Goal: Task Accomplishment & Management: Use online tool/utility

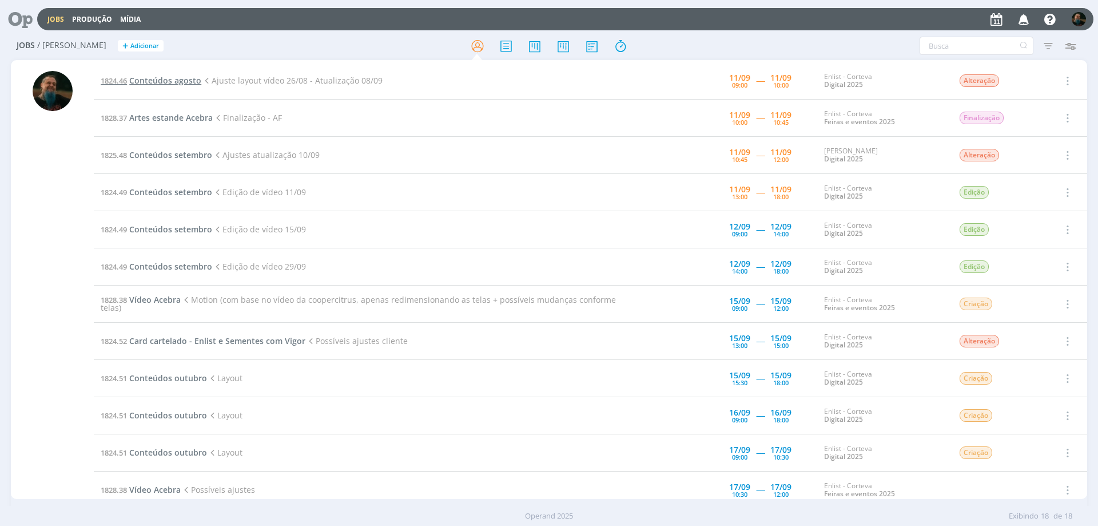
click at [187, 81] on span "Conteúdos agosto" at bounding box center [165, 80] width 72 height 11
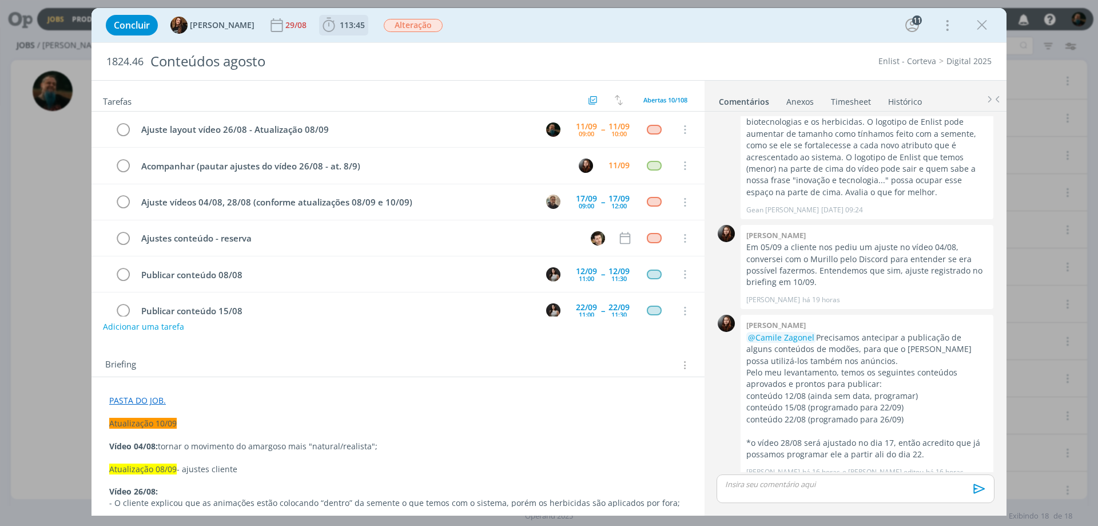
click at [346, 21] on span "113:45" at bounding box center [352, 24] width 25 height 11
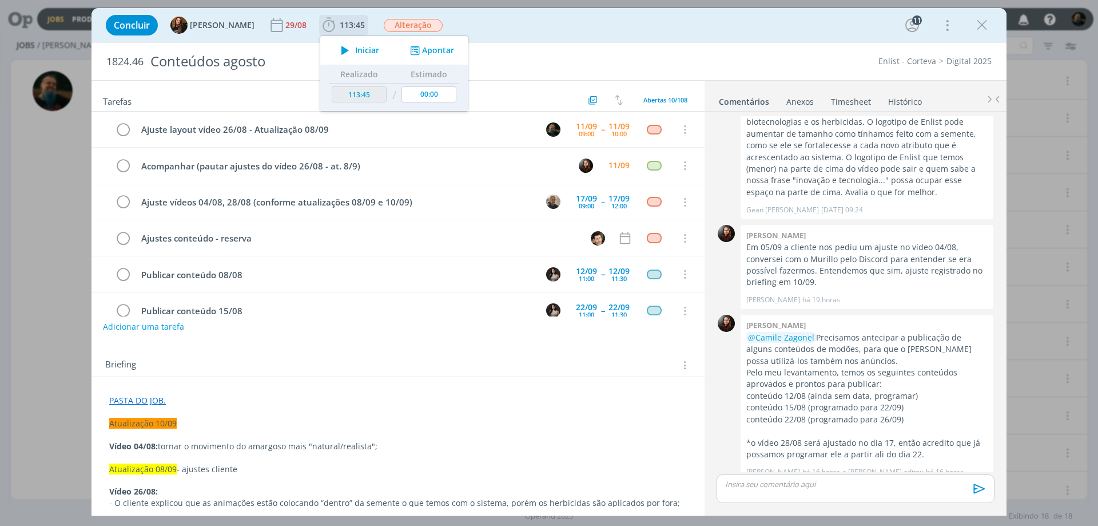
click at [362, 46] on span "Iniciar" at bounding box center [367, 50] width 24 height 8
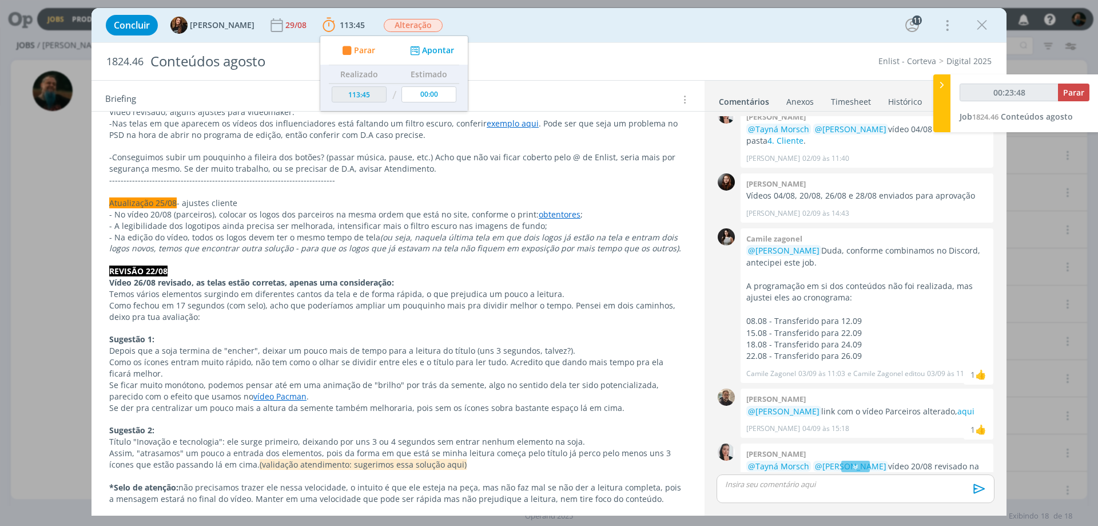
scroll to position [744, 0]
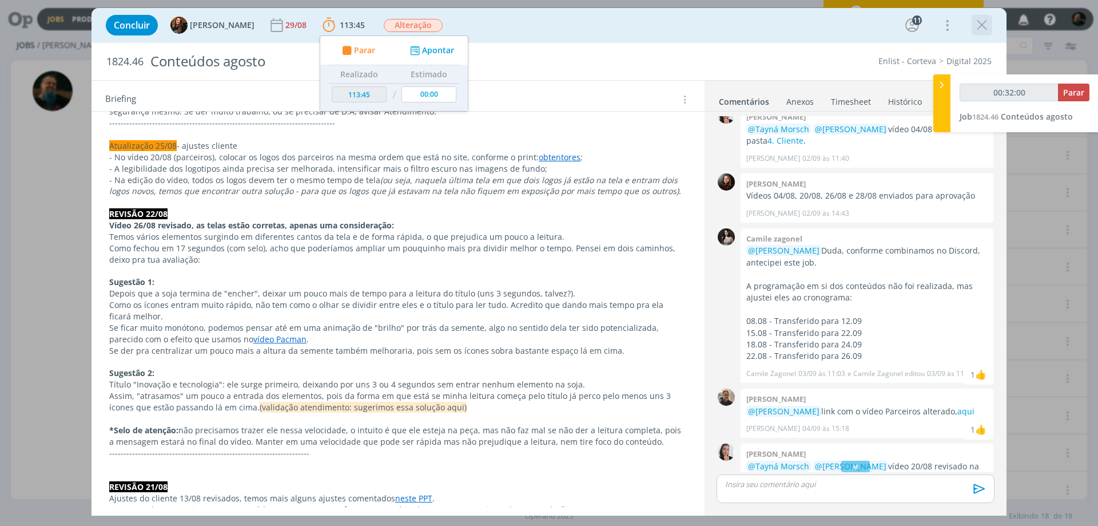
click at [878, 23] on icon "dialog" at bounding box center [982, 25] width 17 height 17
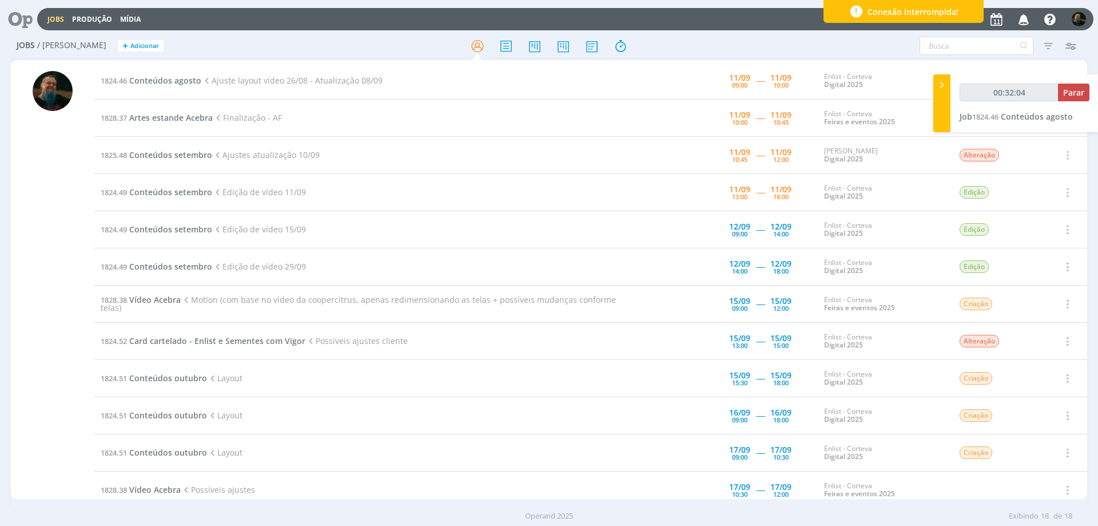
click at [878, 7] on div "Conexão interrompida!" at bounding box center [904, 11] width 160 height 23
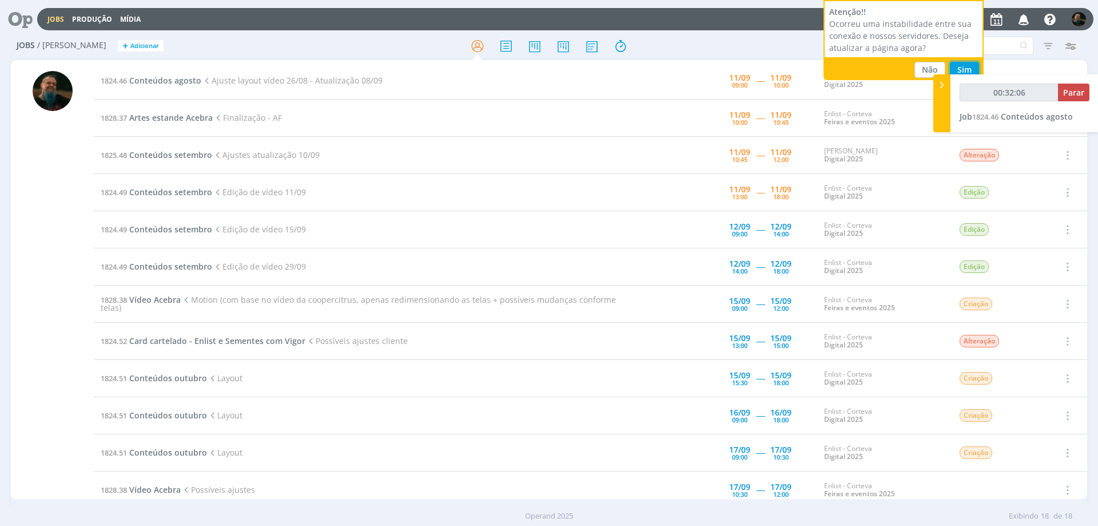
click at [878, 66] on button "Sim" at bounding box center [964, 70] width 29 height 16
type input "00:32:07"
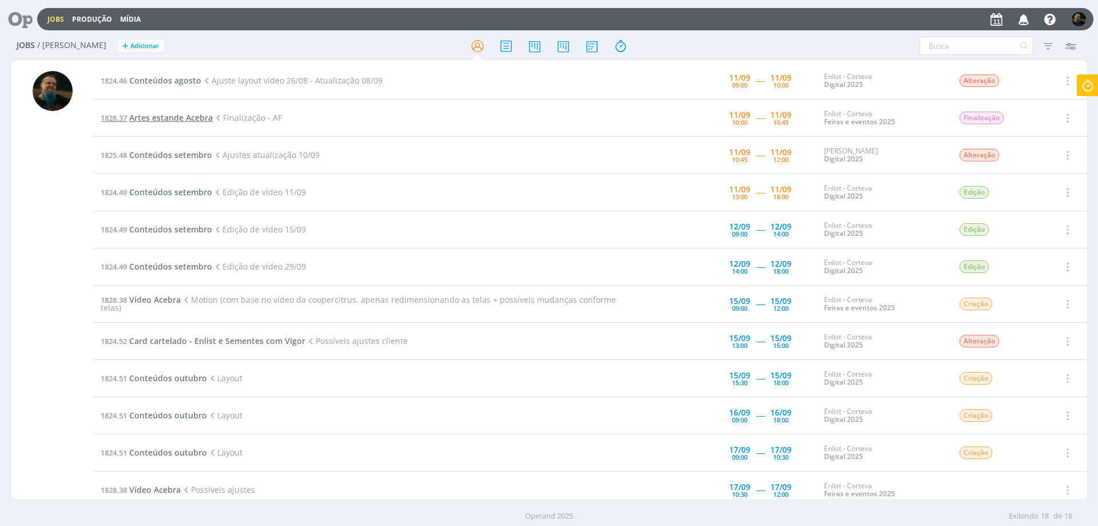
click at [188, 121] on span "Artes estande Acebra" at bounding box center [171, 117] width 84 height 11
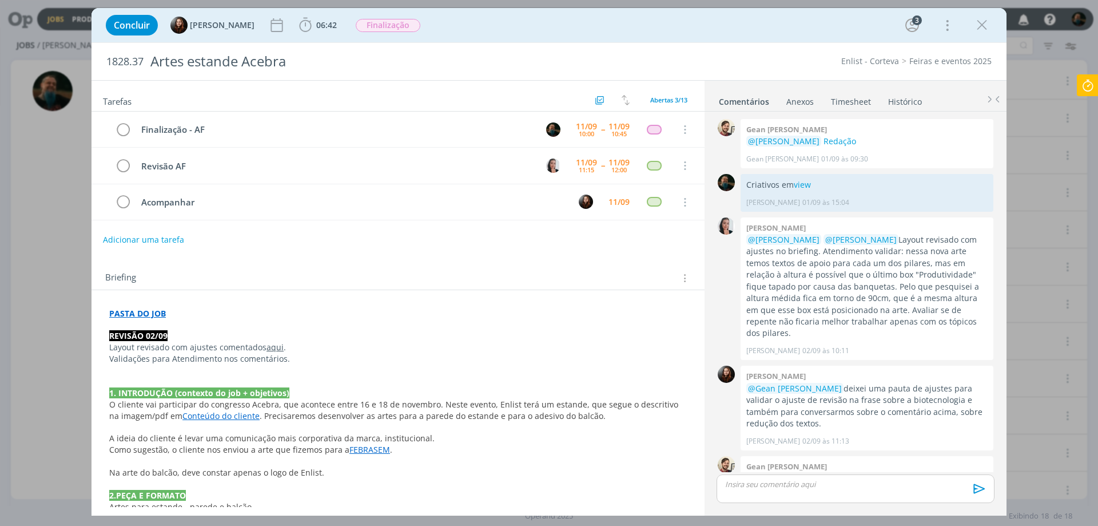
scroll to position [337, 0]
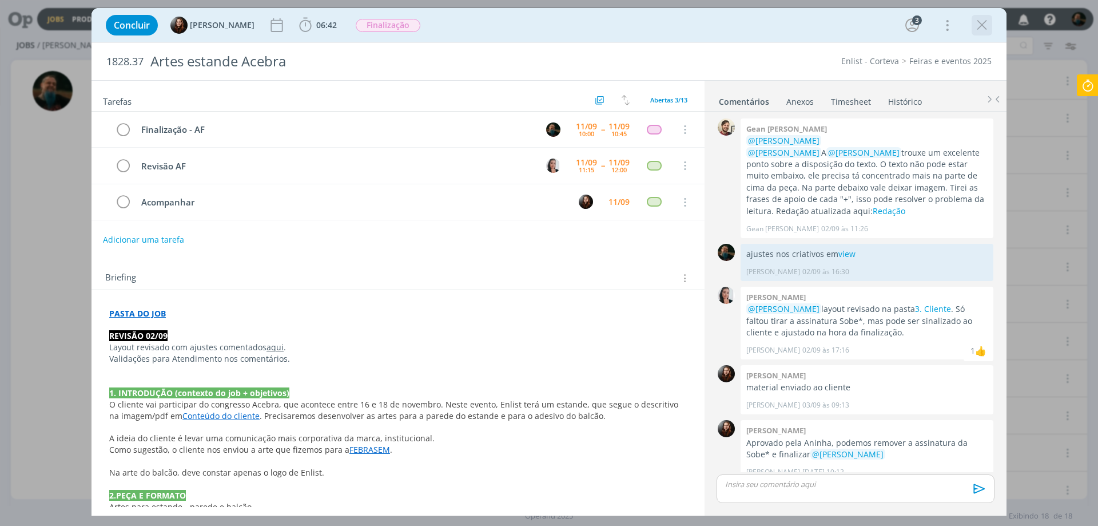
click at [984, 26] on icon "dialog" at bounding box center [982, 25] width 17 height 17
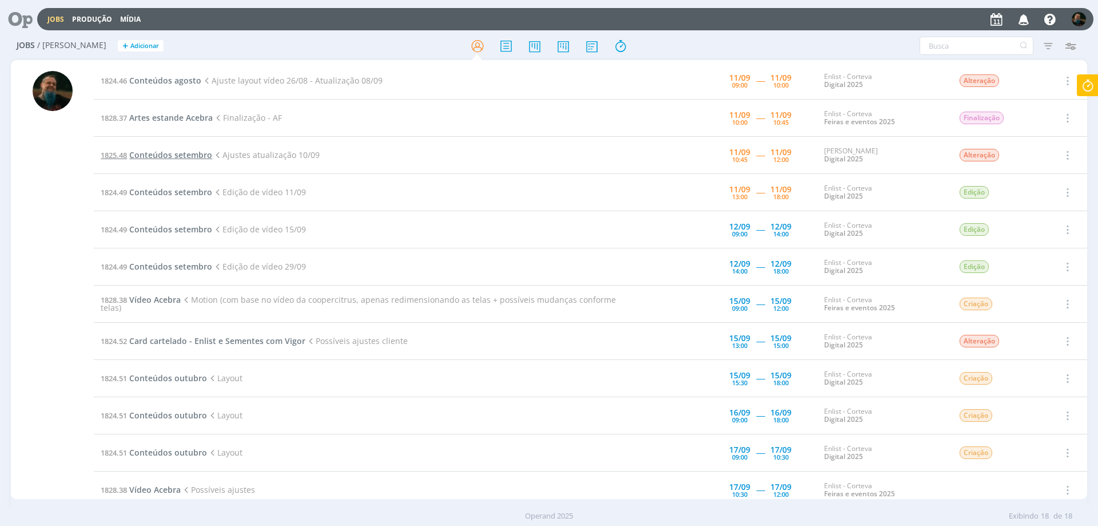
click at [192, 156] on span "Conteúdos setembro" at bounding box center [170, 154] width 83 height 11
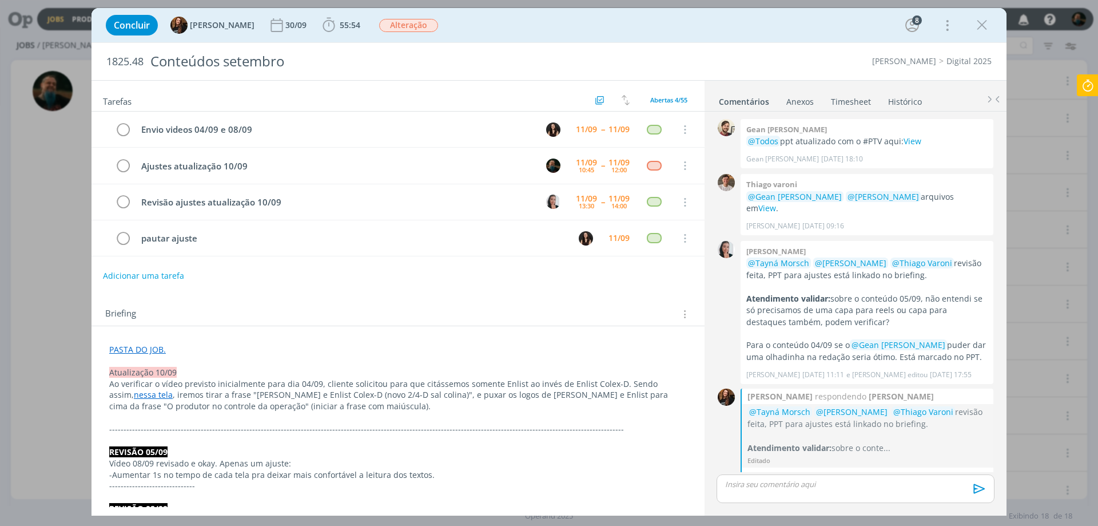
scroll to position [1088, 0]
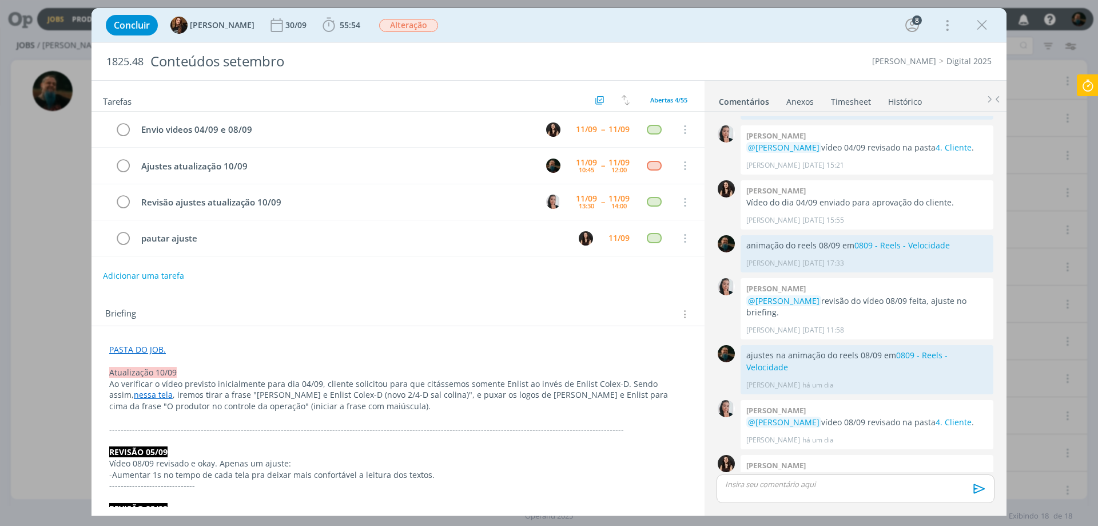
click at [134, 394] on link "nessa tela" at bounding box center [153, 394] width 39 height 11
click at [357, 414] on link "[URL][DOMAIN_NAME]" at bounding box center [354, 416] width 86 height 15
click at [524, 396] on p "Ao verificar o vídeo previsto inicialmente para dia 04/09, cliente solicitou pa…" at bounding box center [398, 396] width 577 height 34
click at [982, 22] on icon "dialog" at bounding box center [982, 25] width 17 height 17
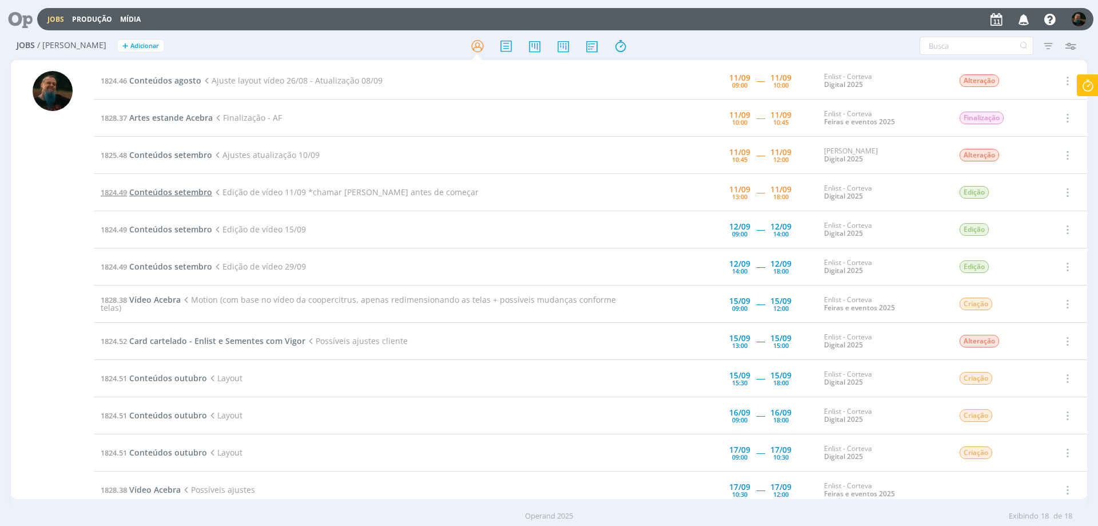
click at [201, 193] on span "Conteúdos setembro" at bounding box center [170, 191] width 83 height 11
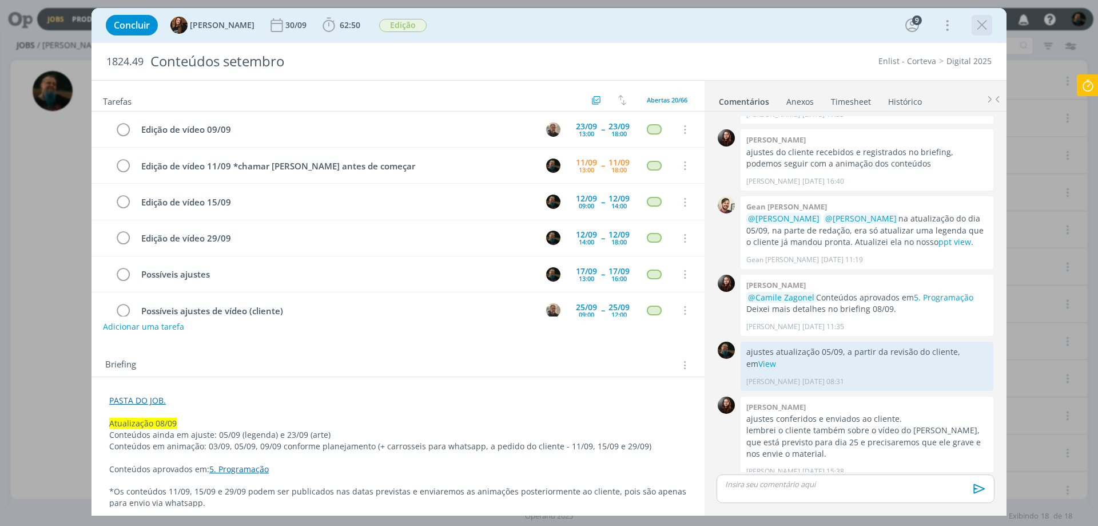
click at [986, 25] on icon "dialog" at bounding box center [982, 25] width 17 height 17
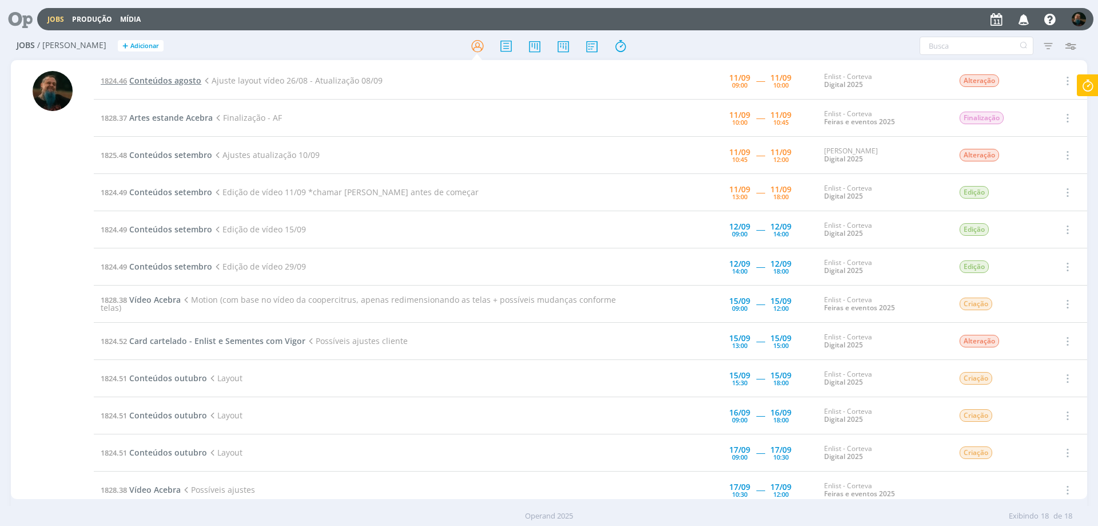
click at [170, 81] on span "Conteúdos agosto" at bounding box center [165, 80] width 72 height 11
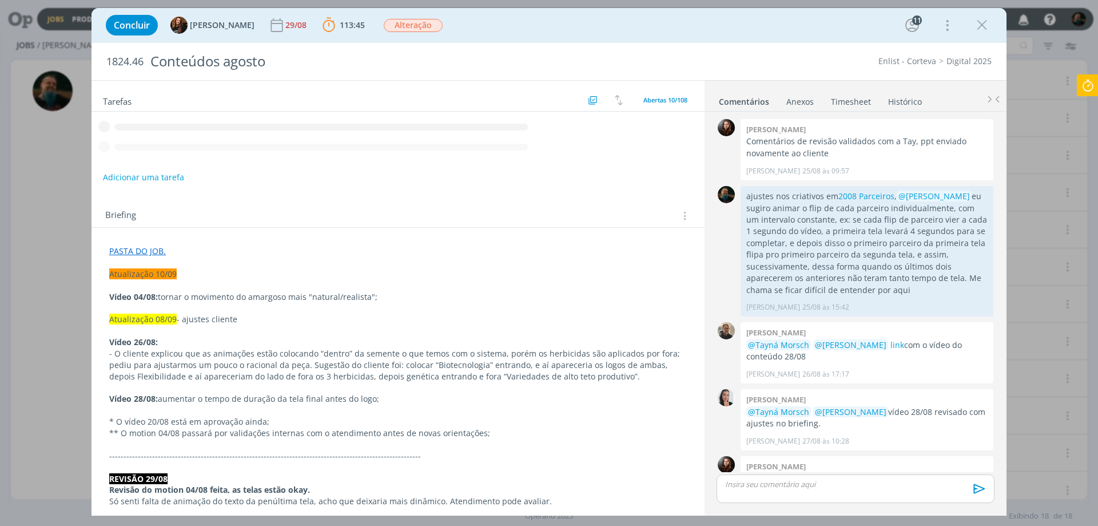
scroll to position [1375, 0]
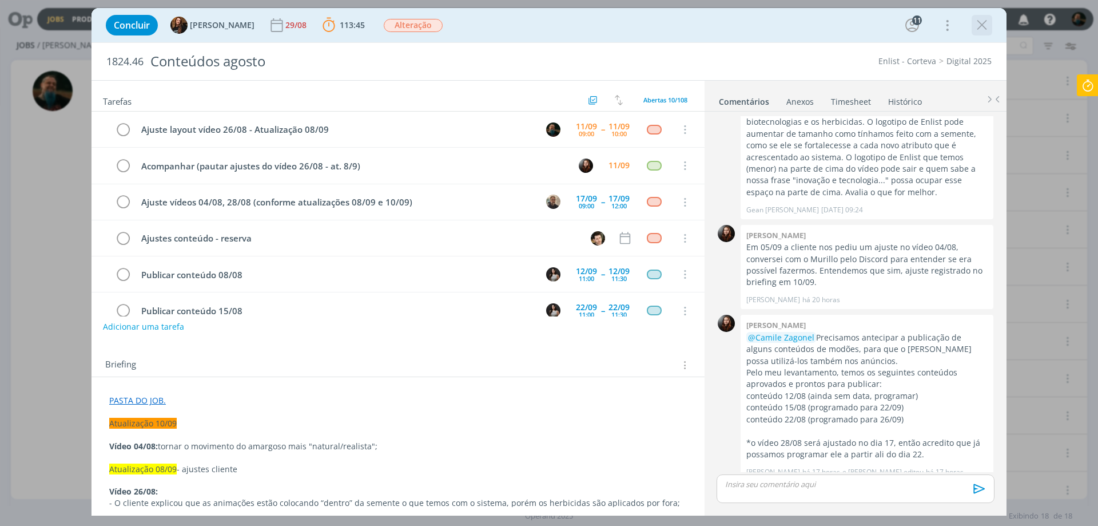
click at [980, 24] on icon "dialog" at bounding box center [982, 25] width 17 height 17
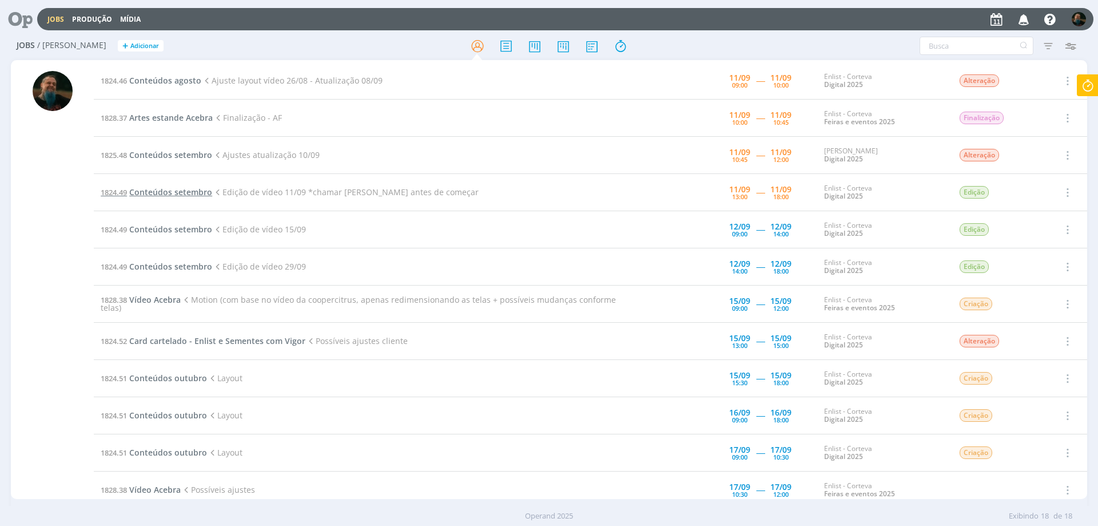
click at [190, 190] on span "Conteúdos setembro" at bounding box center [170, 191] width 83 height 11
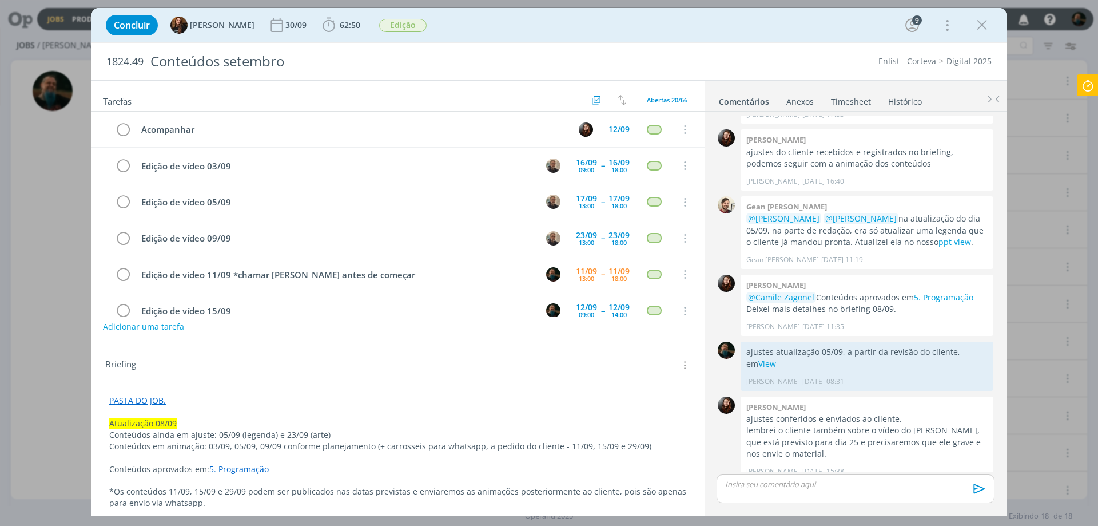
scroll to position [109, 0]
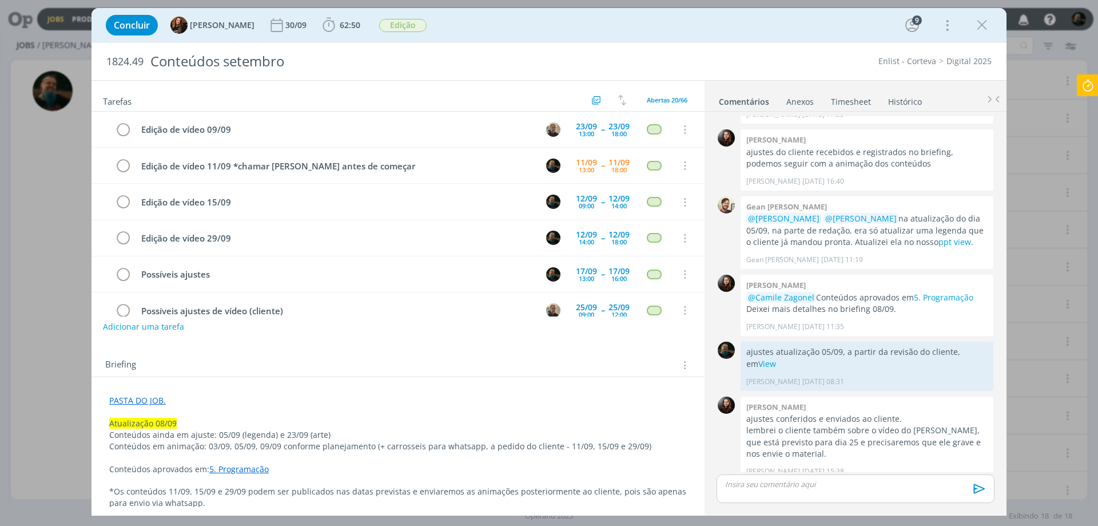
click at [981, 28] on icon "dialog" at bounding box center [982, 25] width 17 height 17
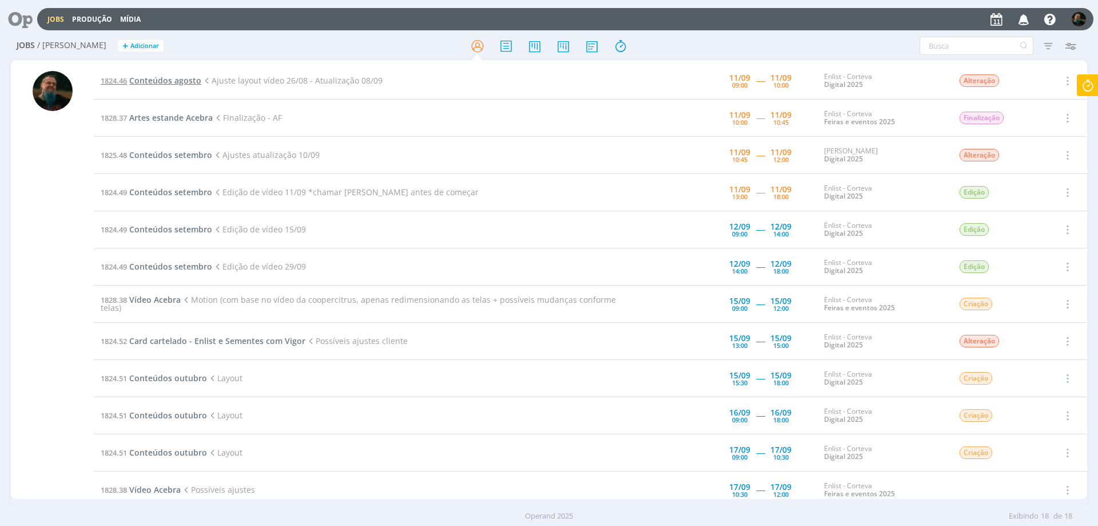
click at [171, 84] on span "Conteúdos agosto" at bounding box center [165, 80] width 72 height 11
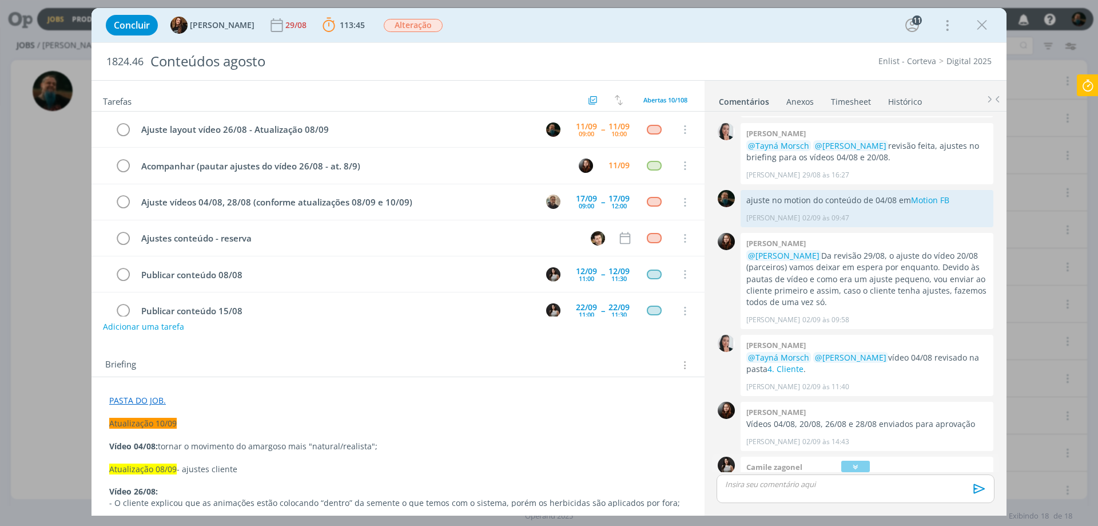
scroll to position [689, 0]
click at [927, 202] on link "Motion FB" at bounding box center [930, 200] width 38 height 11
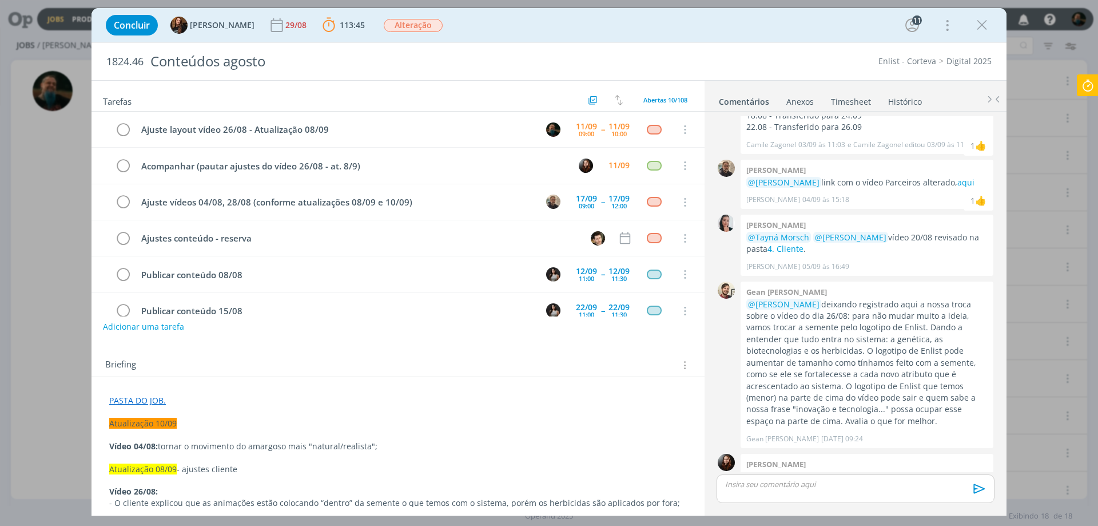
scroll to position [1375, 0]
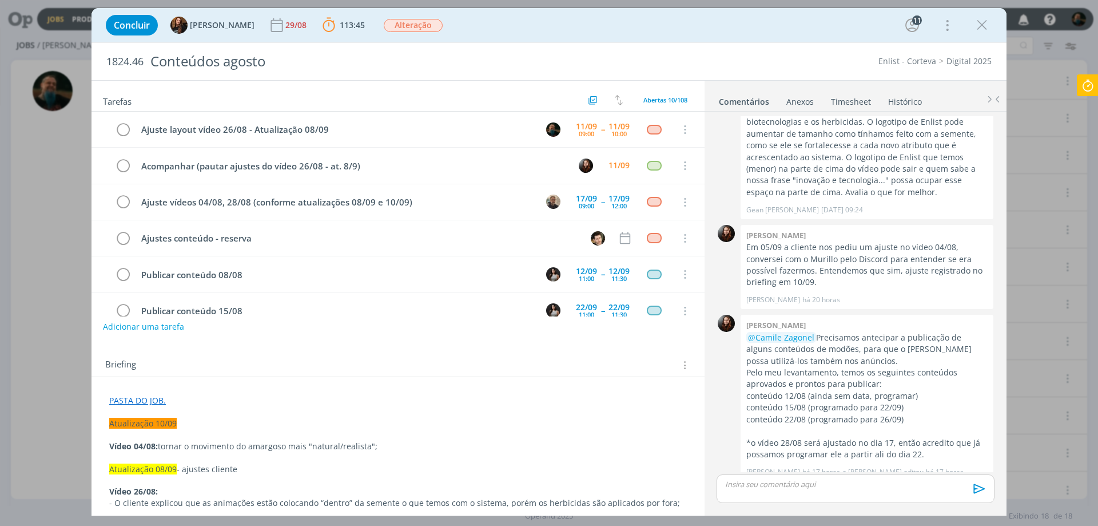
click at [759, 485] on p "dialog" at bounding box center [856, 484] width 260 height 10
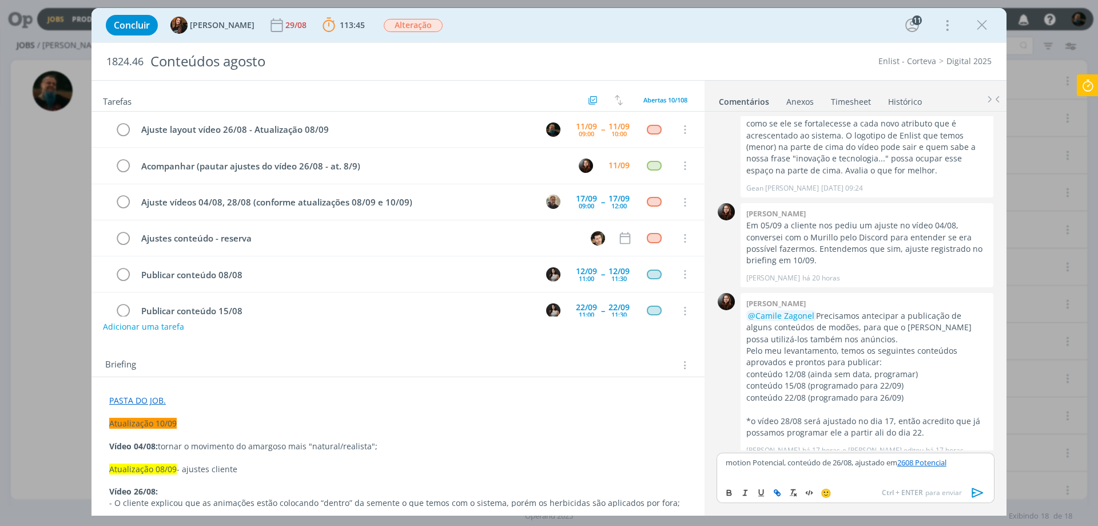
click at [974, 490] on icon "dialog" at bounding box center [978, 492] width 17 height 17
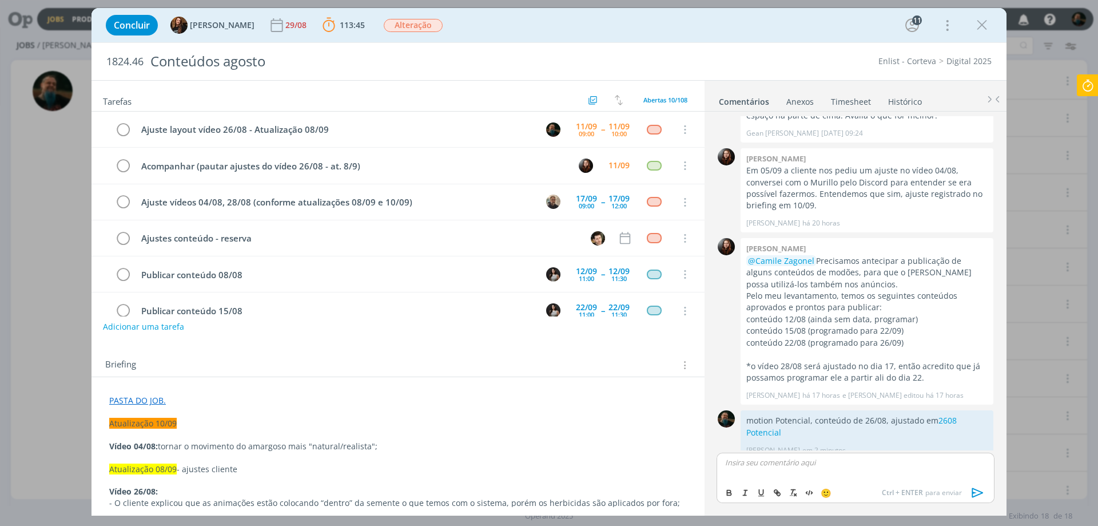
click at [1088, 81] on icon at bounding box center [1088, 85] width 21 height 22
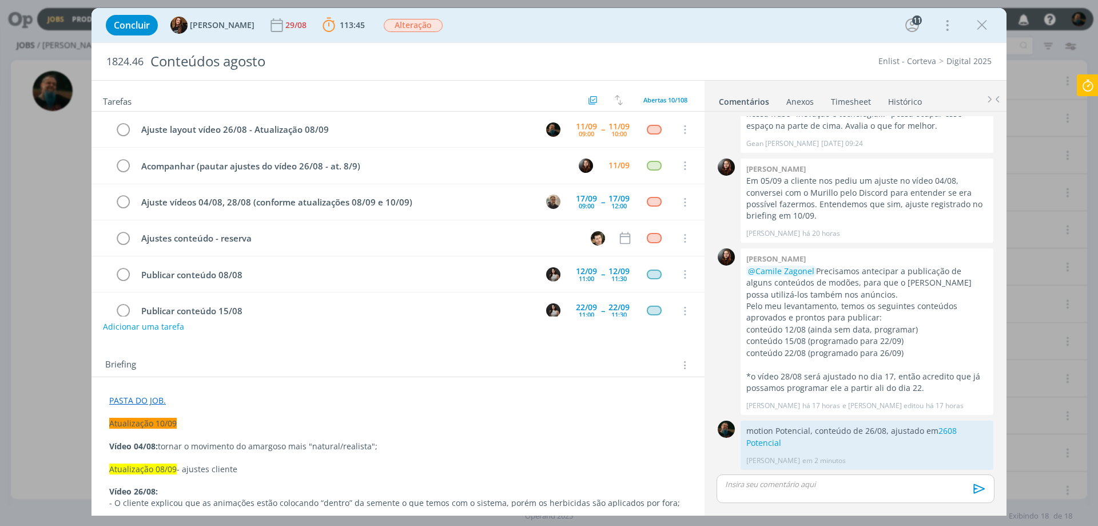
scroll to position [1430, 0]
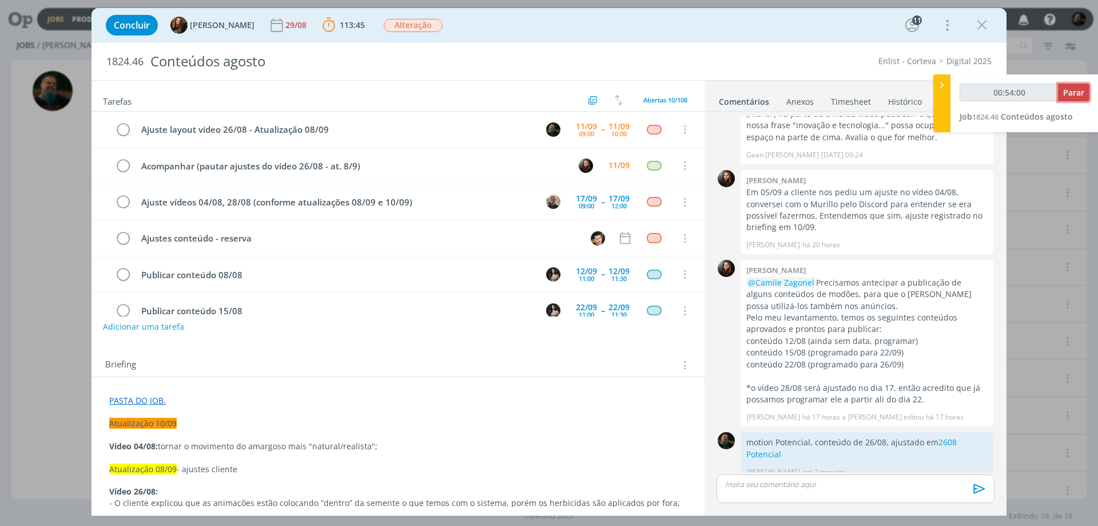
type input "00:54:01"
click at [1082, 94] on span "Parar" at bounding box center [1073, 92] width 21 height 11
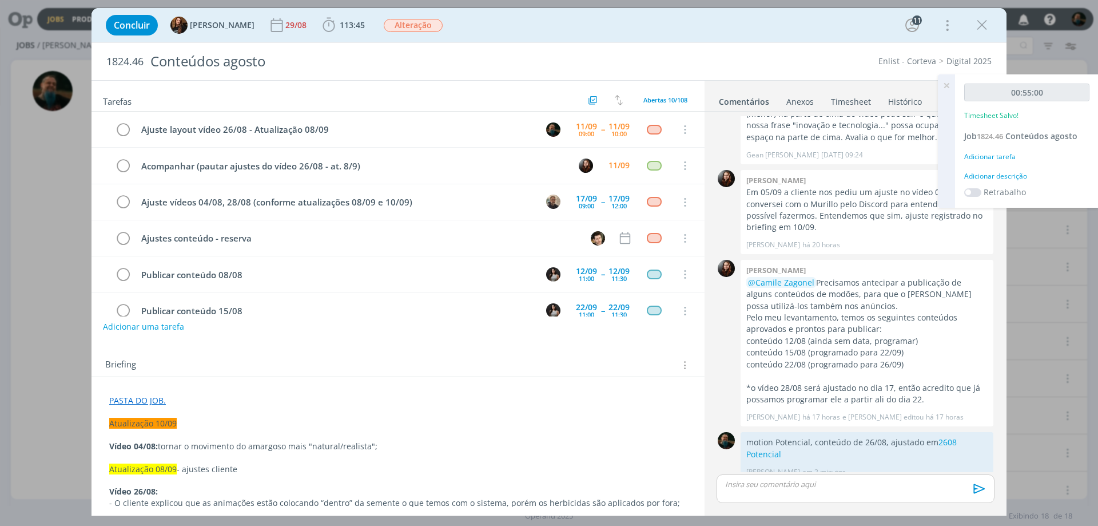
click at [1020, 178] on div "Adicionar descrição" at bounding box center [1026, 176] width 125 height 10
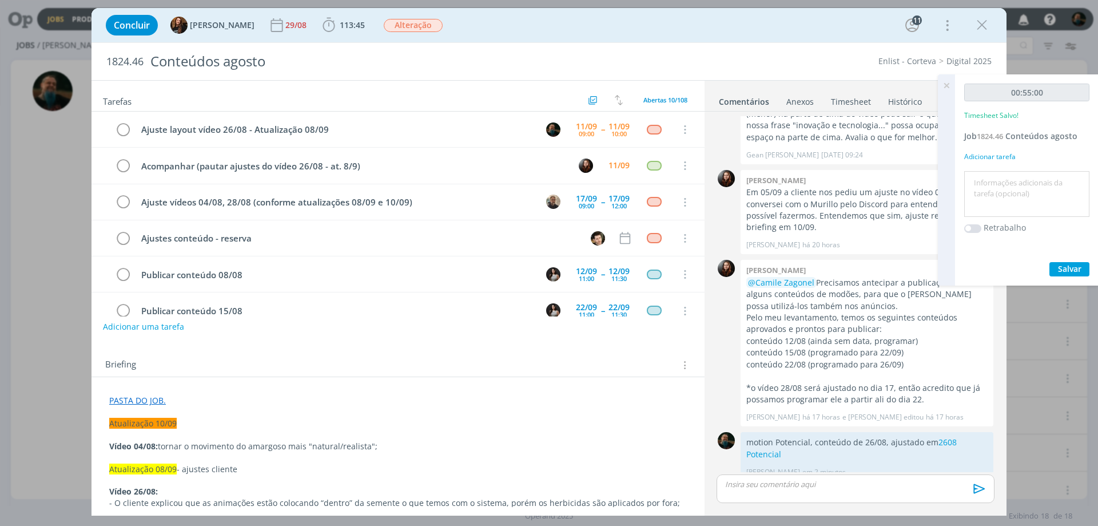
click at [1017, 189] on textarea at bounding box center [1027, 194] width 120 height 41
type textarea "ajustes do cliente"
click at [1070, 270] on span "Salvar" at bounding box center [1069, 268] width 23 height 11
click at [948, 84] on icon at bounding box center [946, 85] width 21 height 22
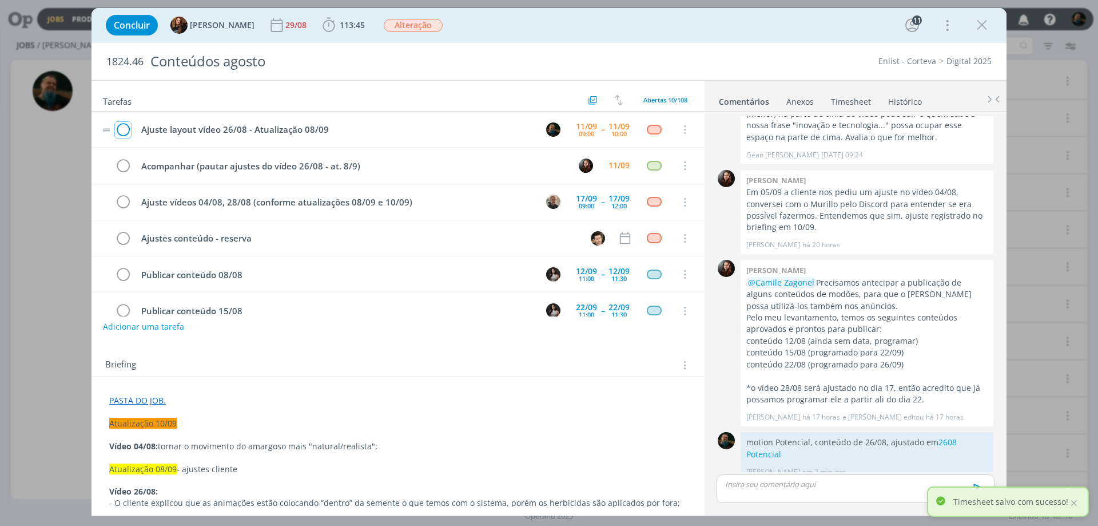
click at [121, 128] on icon "dialog" at bounding box center [123, 129] width 16 height 17
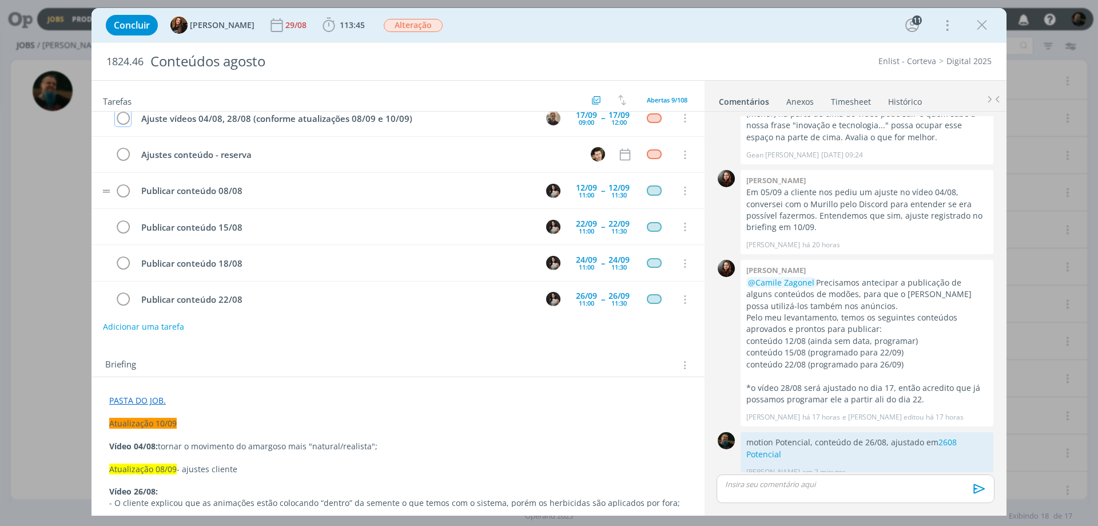
scroll to position [0, 0]
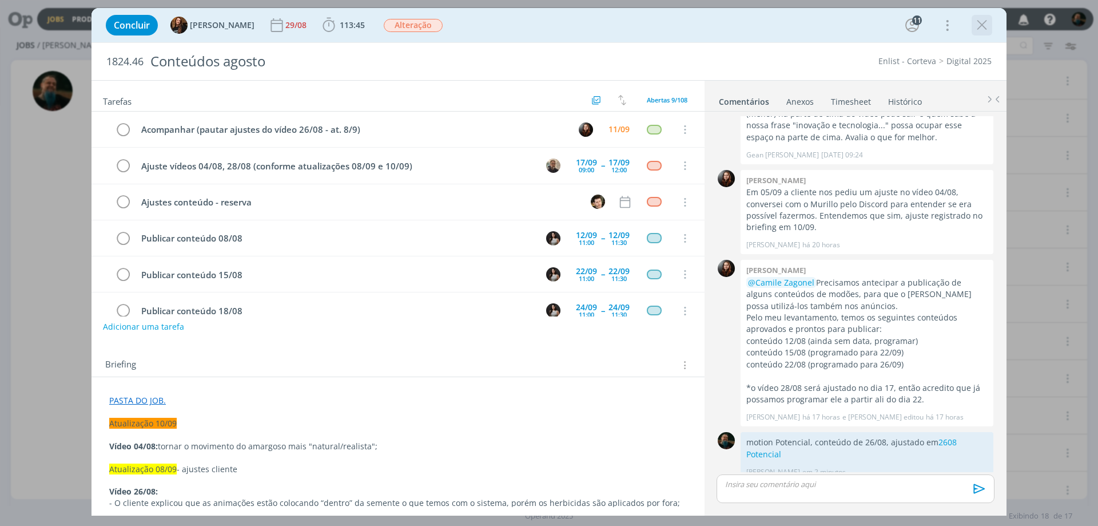
click at [988, 18] on icon "dialog" at bounding box center [982, 25] width 17 height 17
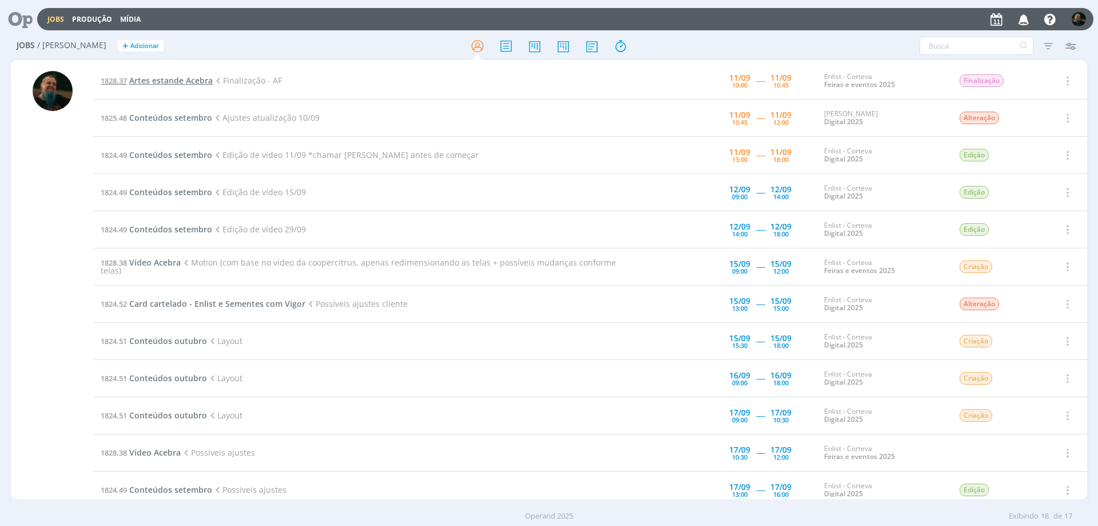
click at [197, 79] on span "Artes estande Acebra" at bounding box center [171, 80] width 84 height 11
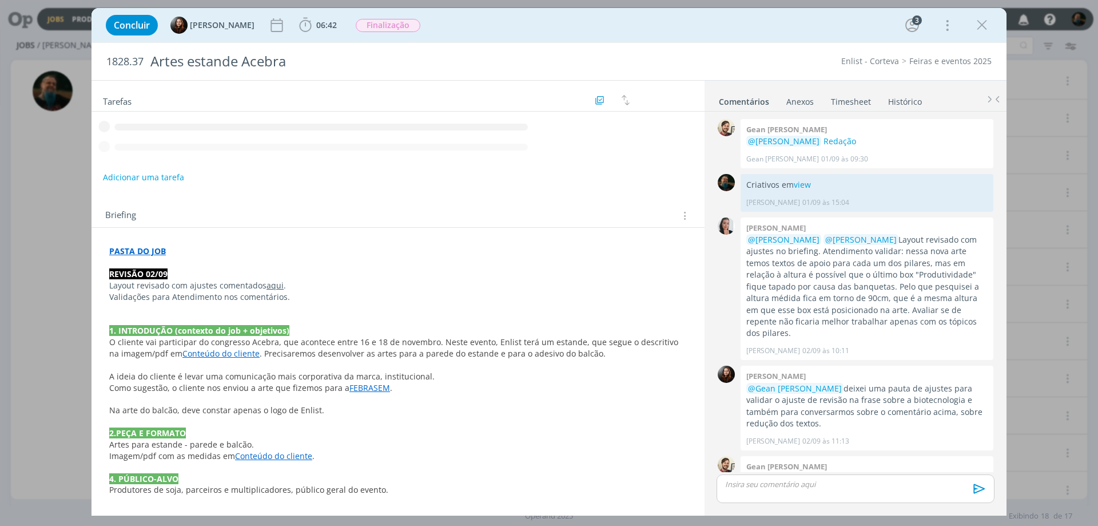
scroll to position [337, 0]
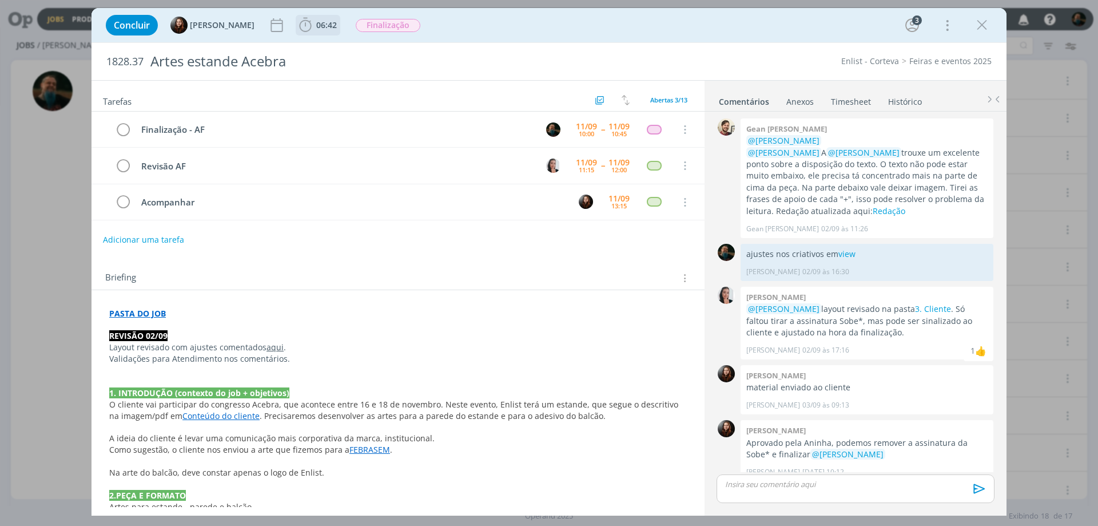
click at [324, 19] on span "06:42" at bounding box center [326, 24] width 21 height 11
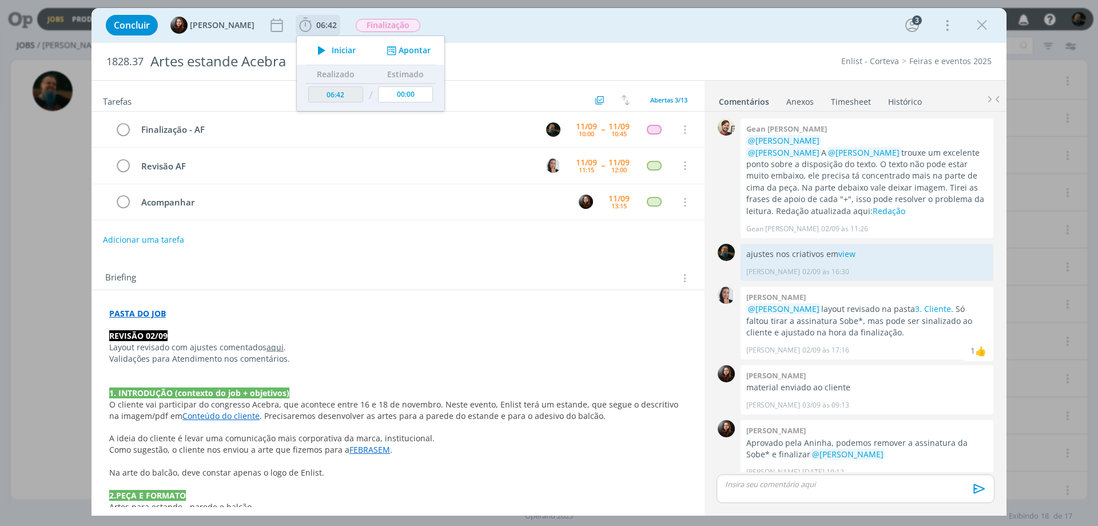
click at [337, 47] on span "Iniciar" at bounding box center [344, 50] width 24 height 8
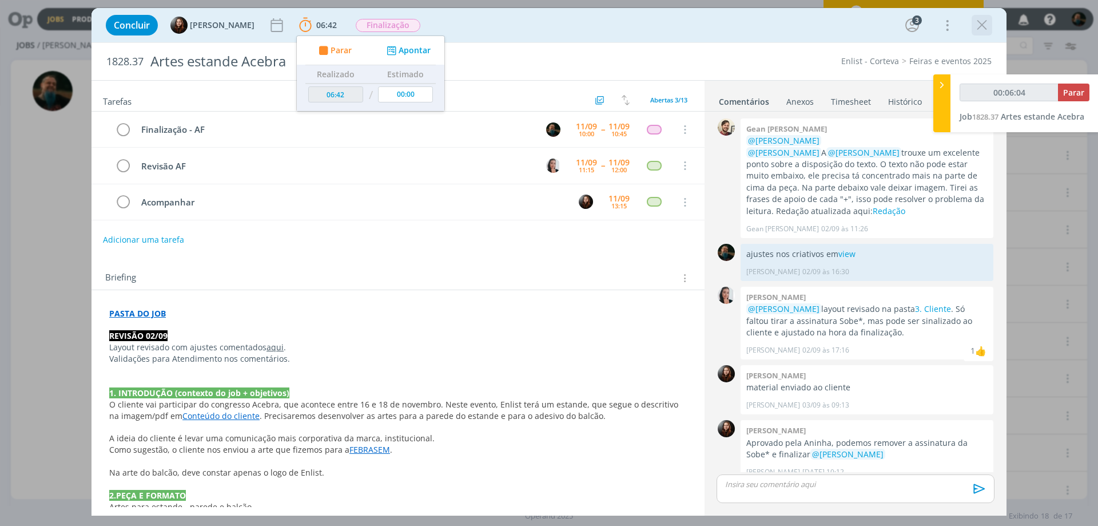
click at [982, 19] on icon "dialog" at bounding box center [982, 25] width 17 height 17
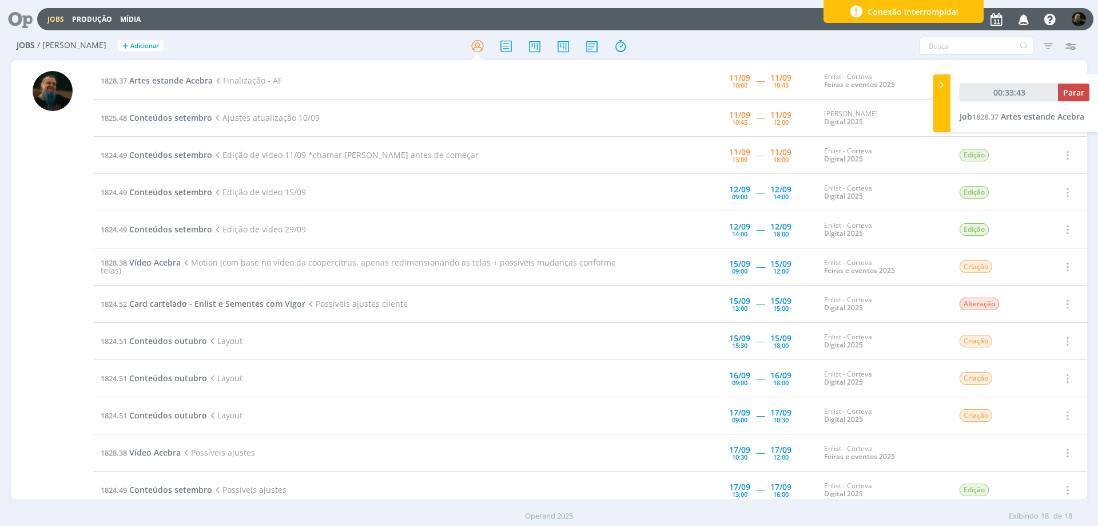
click at [960, 15] on div "Conexão interrompida!" at bounding box center [904, 11] width 160 height 23
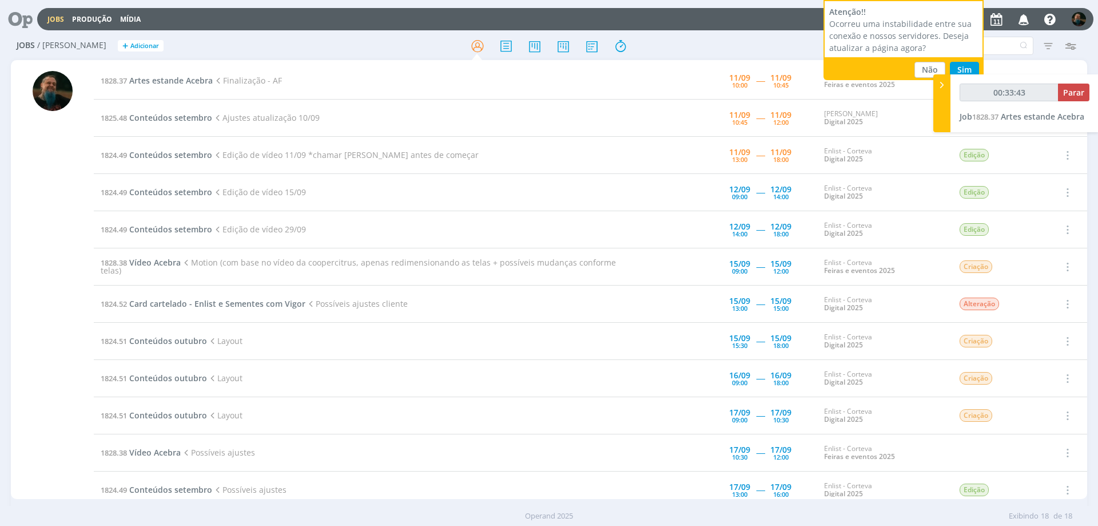
type input "00:33:44"
click at [964, 66] on button "Sim" at bounding box center [964, 70] width 29 height 16
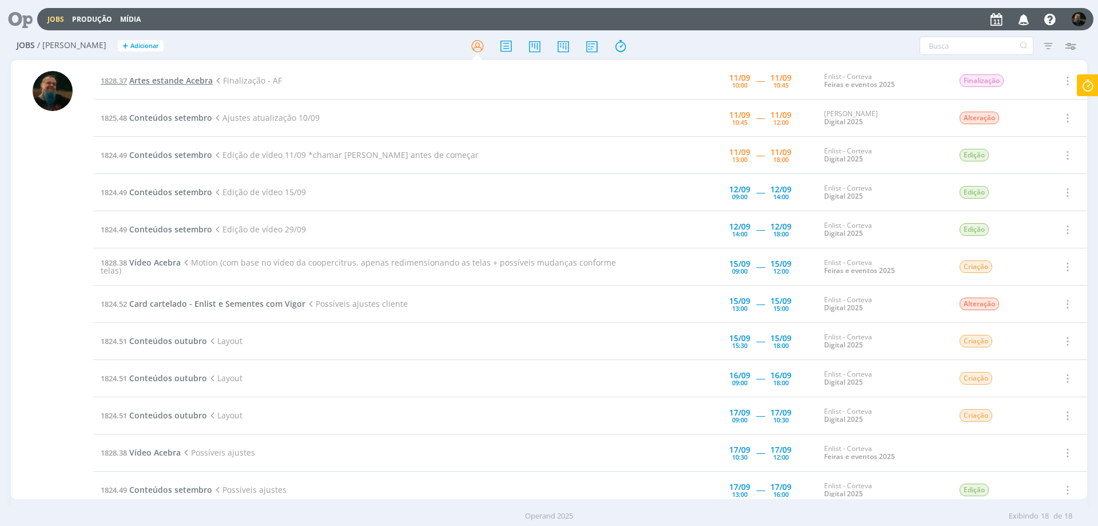
click at [180, 85] on span "Artes estande Acebra" at bounding box center [171, 80] width 84 height 11
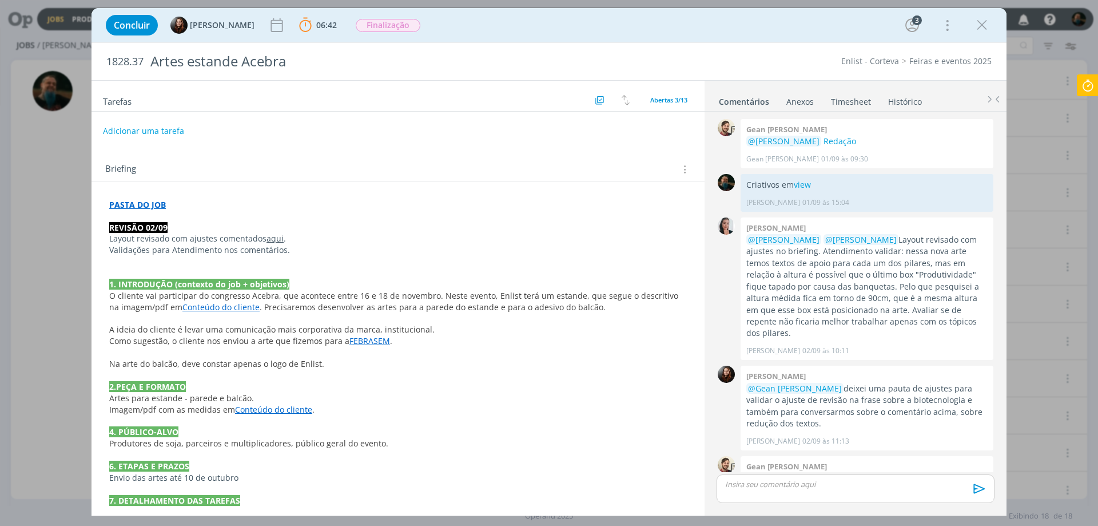
scroll to position [337, 0]
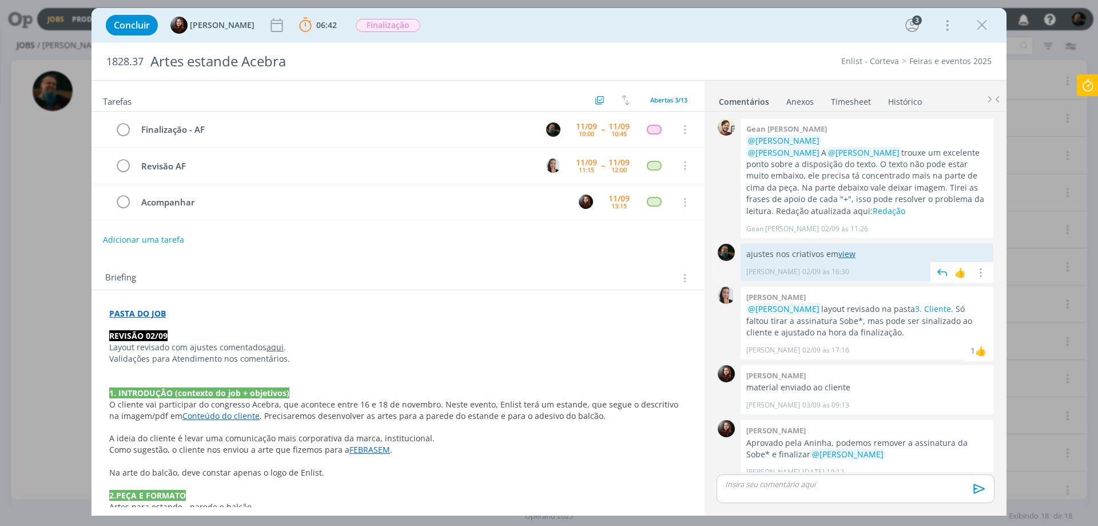
click at [846, 248] on link "view" at bounding box center [847, 253] width 17 height 11
click at [786, 488] on p "dialog" at bounding box center [856, 484] width 260 height 10
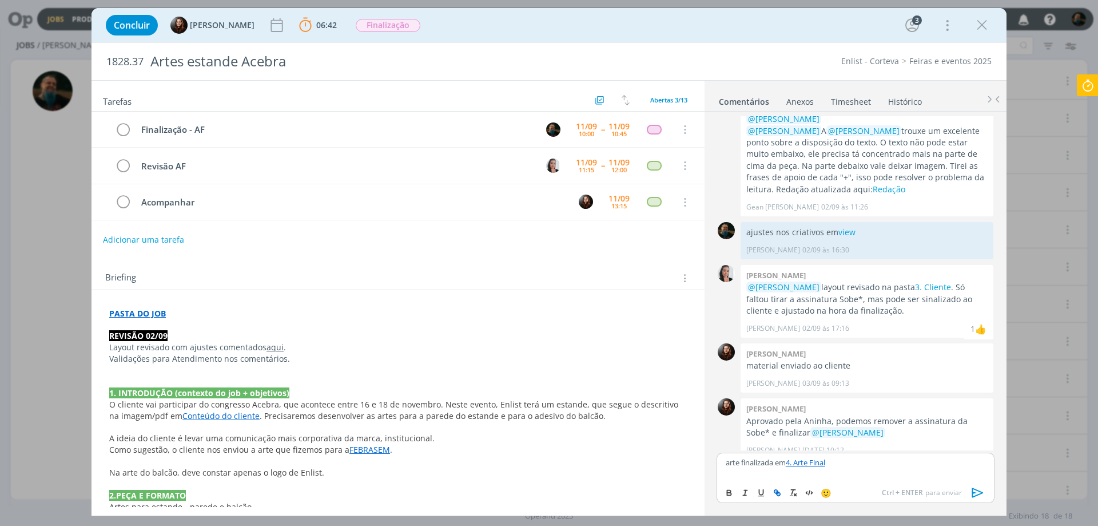
click at [975, 491] on icon "dialog" at bounding box center [978, 492] width 17 height 17
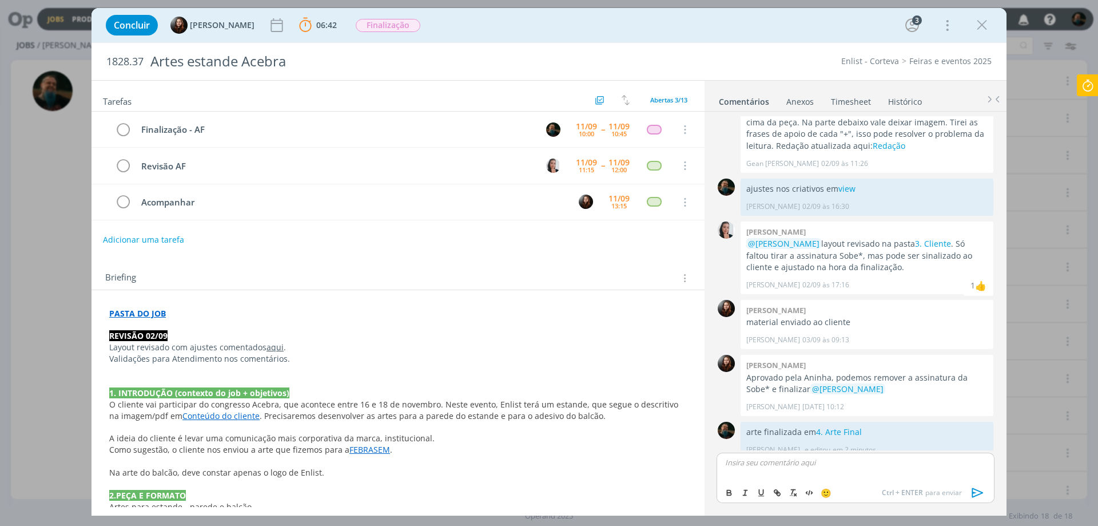
click at [1088, 80] on icon at bounding box center [1088, 85] width 21 height 22
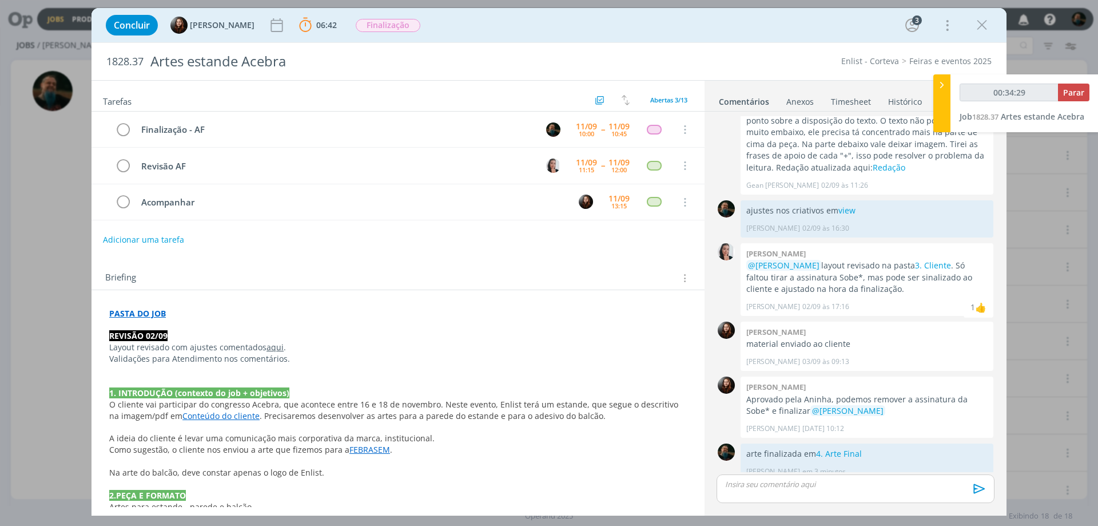
click at [1090, 89] on div "00:34:29 Parar Job 1828.37 Artes estande Acebra" at bounding box center [1025, 103] width 148 height 58
type input "00:34:30"
click at [1078, 93] on span "Parar" at bounding box center [1073, 92] width 21 height 11
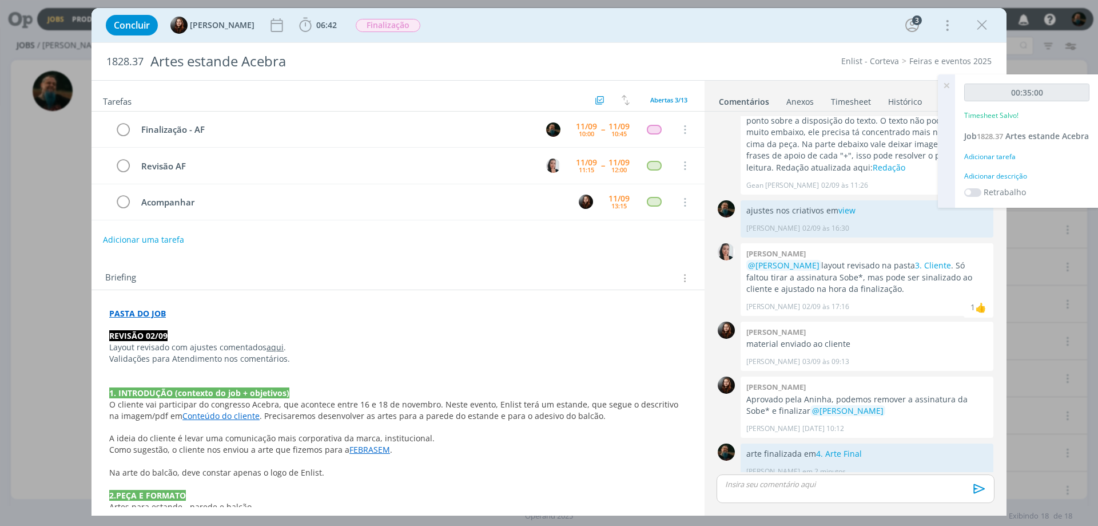
click at [1014, 181] on div "Adicionar descrição" at bounding box center [1026, 176] width 125 height 10
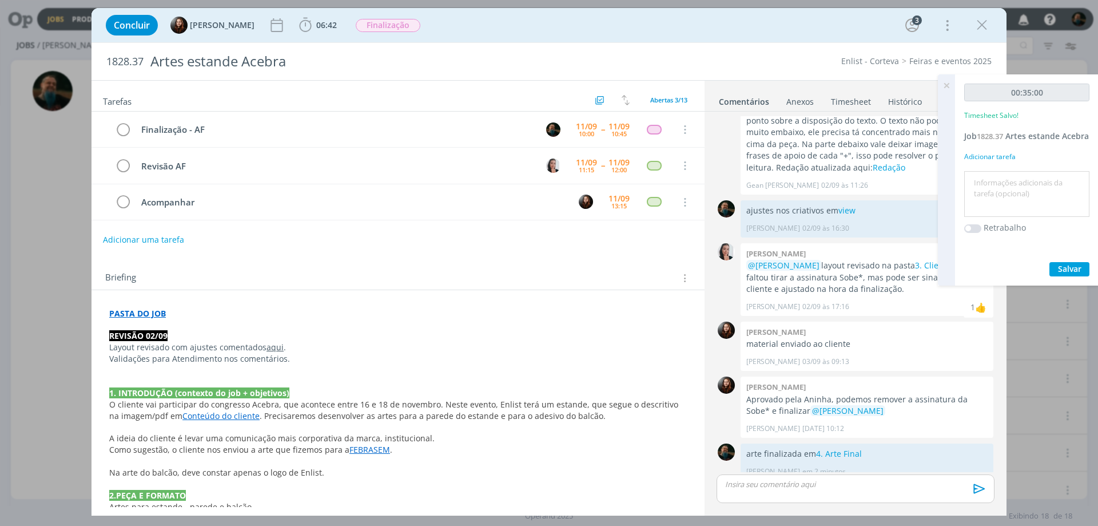
click at [1011, 200] on textarea at bounding box center [1027, 194] width 120 height 41
type textarea "arte final"
click at [1075, 274] on button "Salvar" at bounding box center [1070, 269] width 40 height 14
click at [945, 86] on icon at bounding box center [946, 85] width 21 height 22
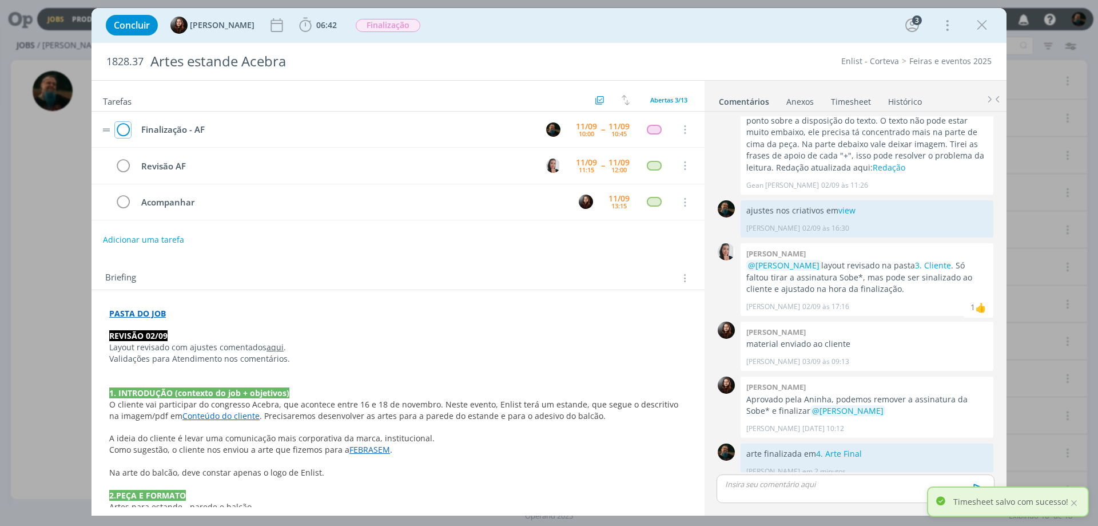
click at [118, 128] on icon "dialog" at bounding box center [123, 129] width 16 height 17
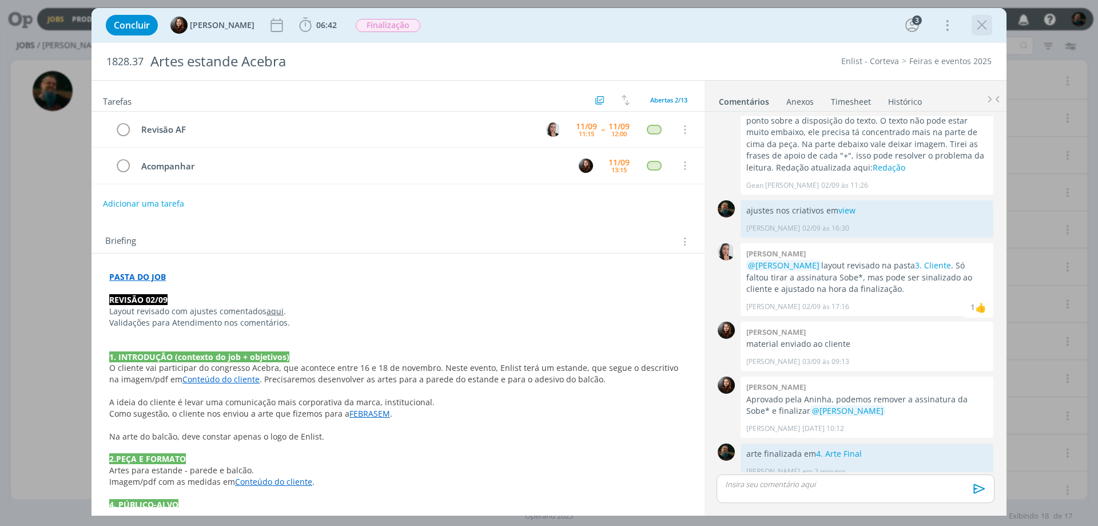
click at [978, 26] on icon "dialog" at bounding box center [982, 25] width 17 height 17
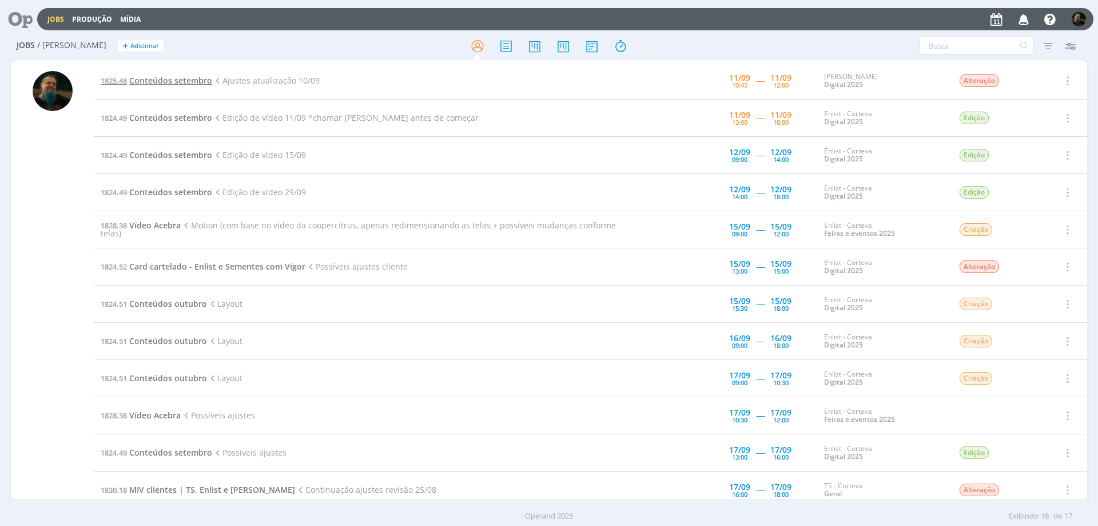
click at [188, 81] on span "Conteúdos setembro" at bounding box center [170, 80] width 83 height 11
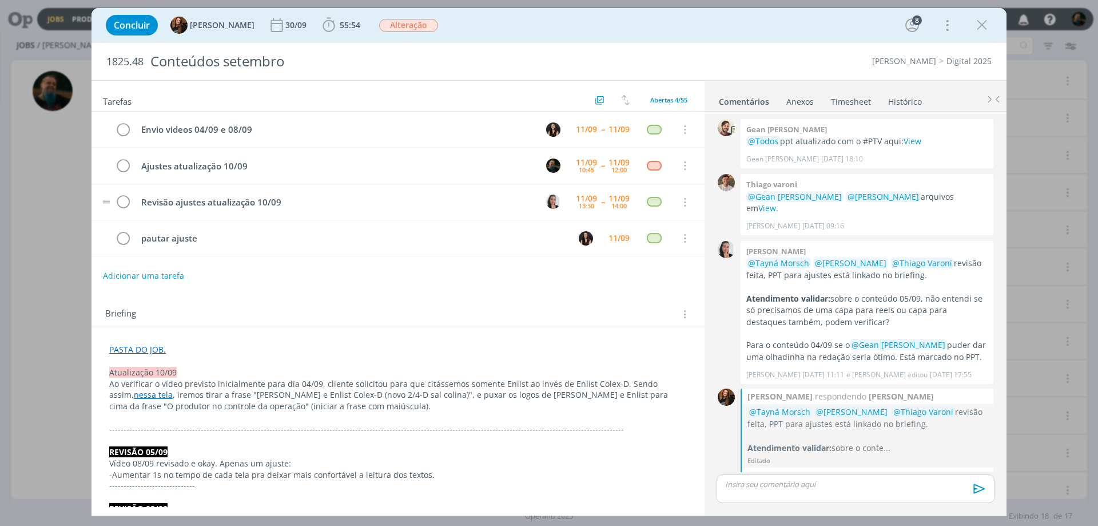
scroll to position [1088, 0]
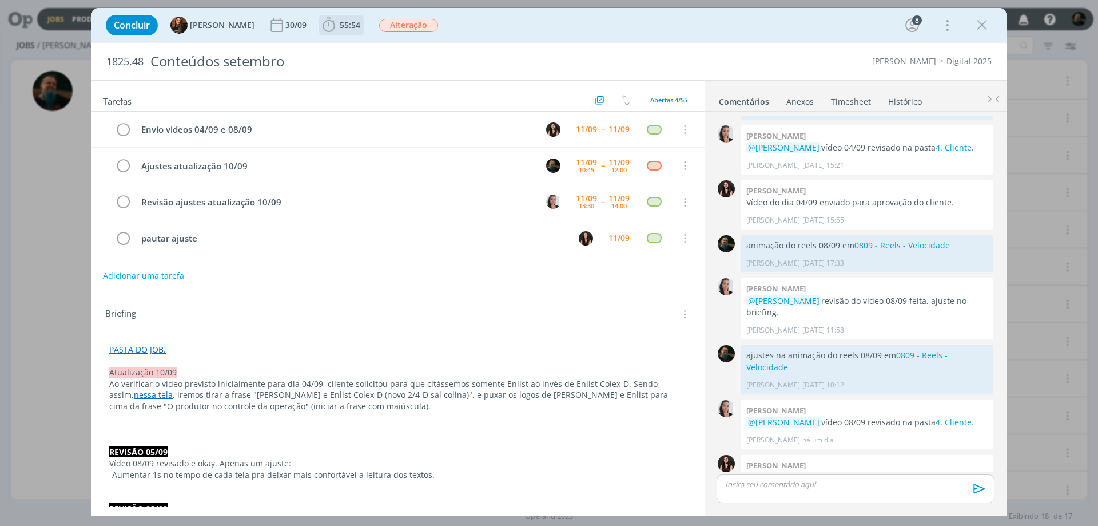
click at [340, 27] on span "55:54" at bounding box center [350, 24] width 21 height 11
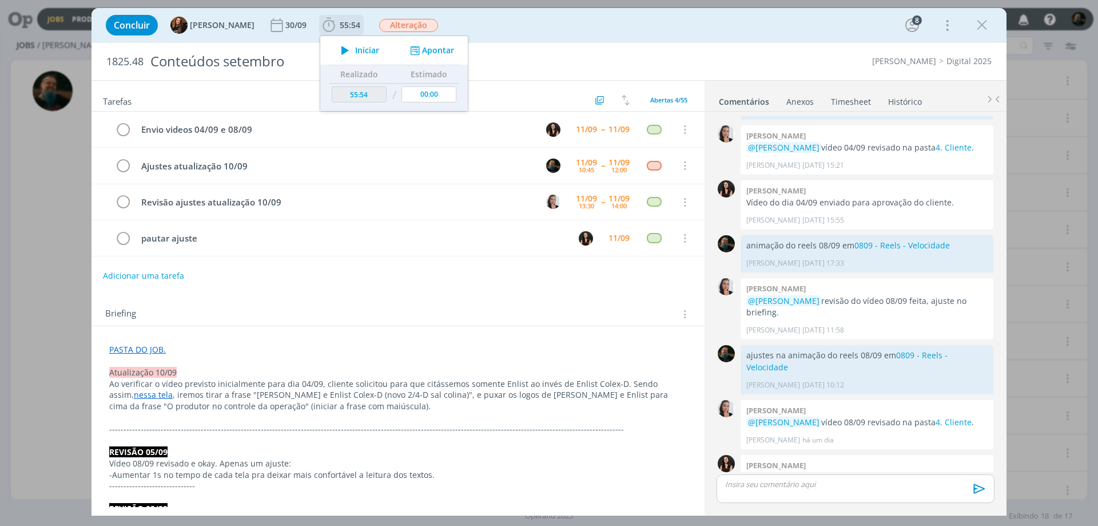
click at [355, 54] on span "Iniciar" at bounding box center [367, 50] width 24 height 8
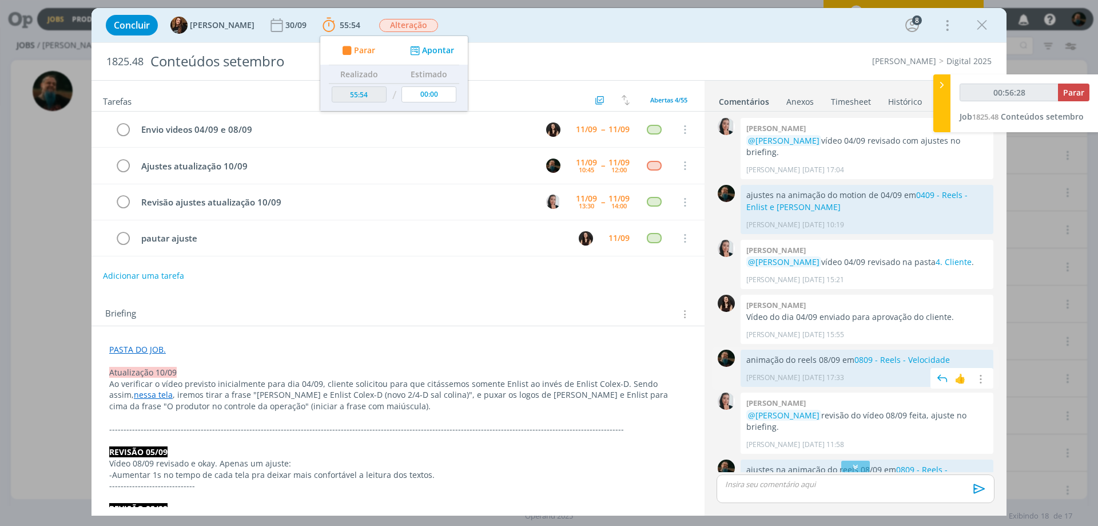
scroll to position [916, 0]
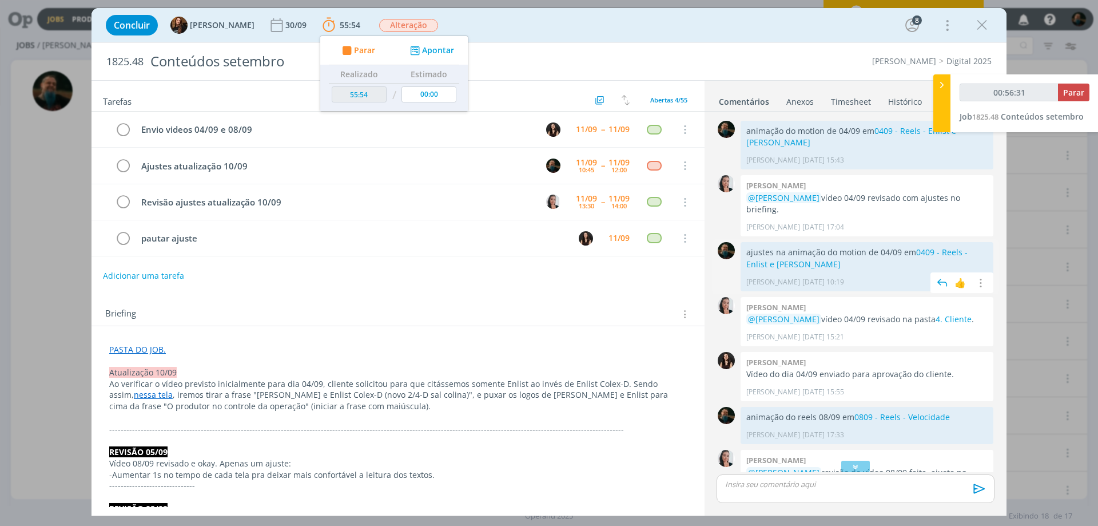
click at [802, 247] on p "ajustes na animação do motion de 04/09 em 0409 - Reels - Enlist e Cordius" at bounding box center [866, 258] width 241 height 23
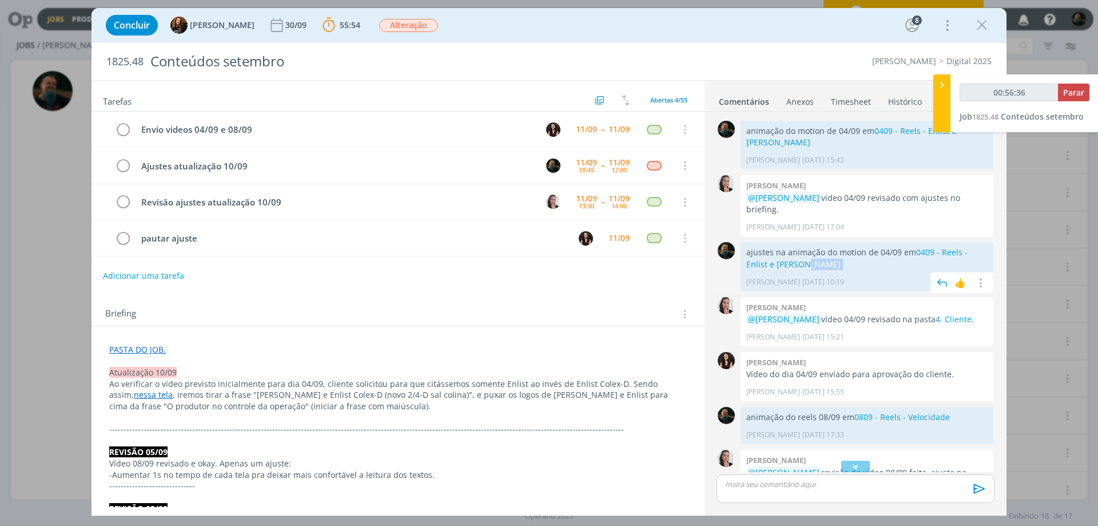
click at [802, 247] on p "ajustes na animação do motion de 04/09 em 0409 - Reels - Enlist e Cordius" at bounding box center [866, 258] width 241 height 23
drag, startPoint x: 748, startPoint y: 228, endPoint x: 796, endPoint y: 243, distance: 50.5
click at [796, 247] on p "ajustes na animação do motion de 04/09 em 0409 - Reels - Enlist e Cordius" at bounding box center [866, 258] width 241 height 23
copy p "ajustes na animação do motion de 04/09 em 0409 - Reels - Enlist e Cordius"
click at [780, 485] on p "dialog" at bounding box center [856, 484] width 260 height 10
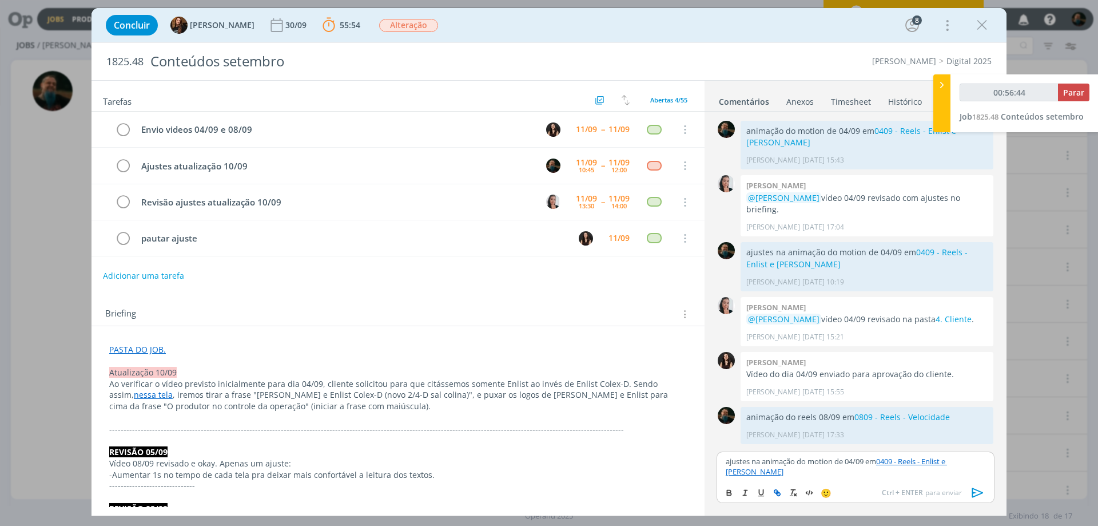
scroll to position [1110, 0]
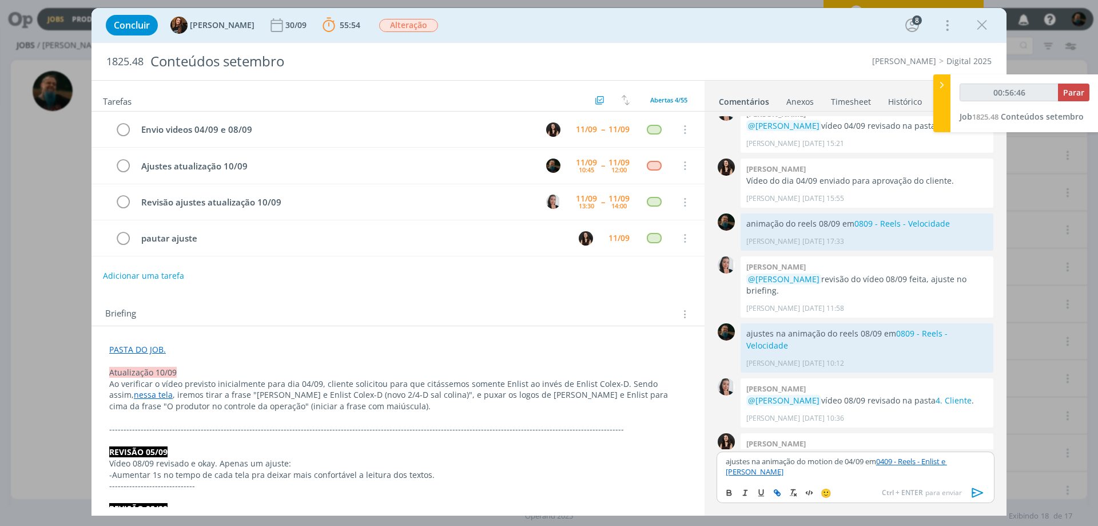
click at [976, 492] on icon "dialog" at bounding box center [977, 492] width 11 height 10
type input "00:56:47"
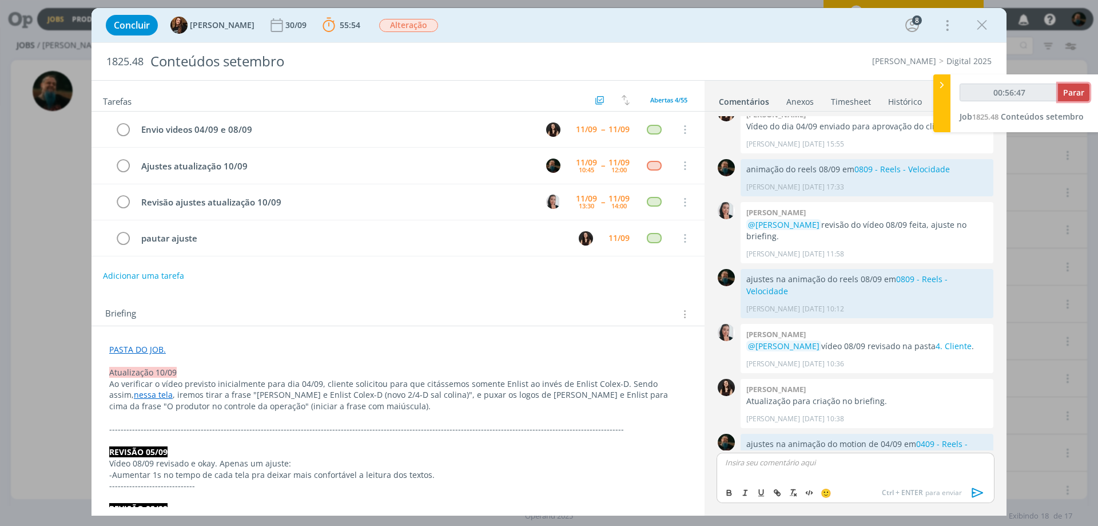
click at [1070, 94] on span "Parar" at bounding box center [1073, 92] width 21 height 11
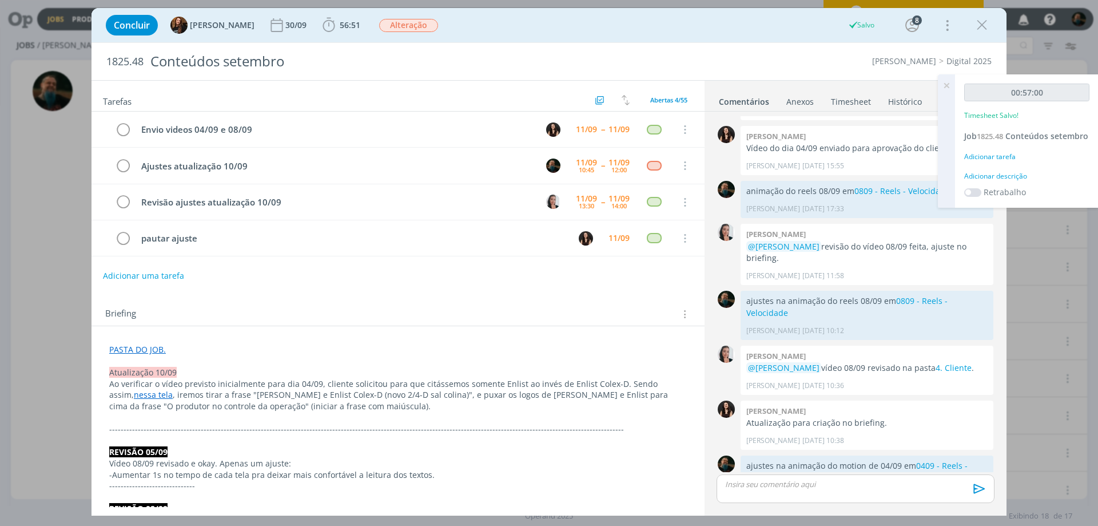
click at [1020, 174] on div "Adicionar descrição" at bounding box center [1026, 176] width 125 height 10
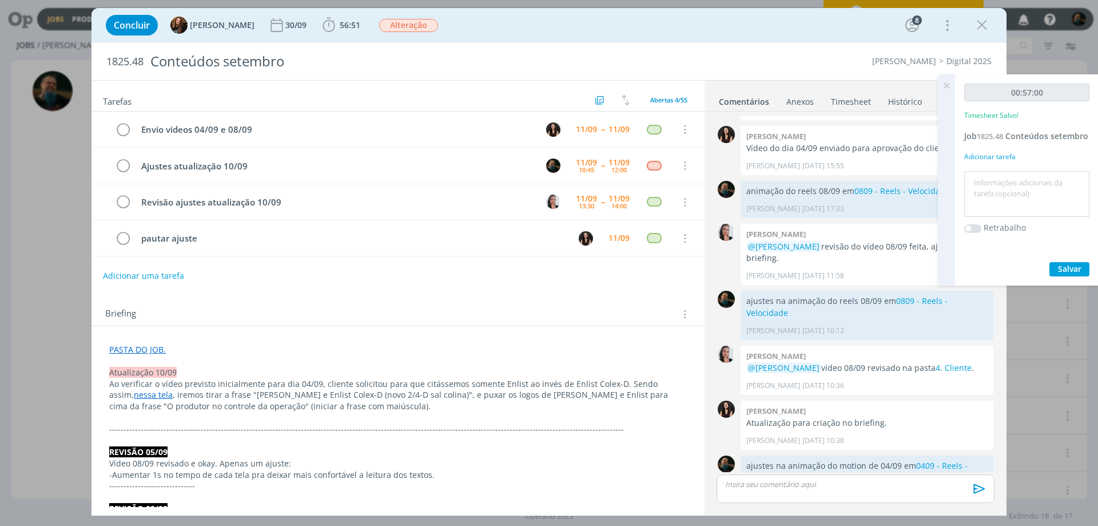
click at [1020, 181] on textarea at bounding box center [1027, 194] width 120 height 41
type textarea "ajustes do cliente"
click at [1063, 269] on span "Salvar" at bounding box center [1069, 268] width 23 height 11
click at [941, 82] on icon at bounding box center [946, 85] width 21 height 22
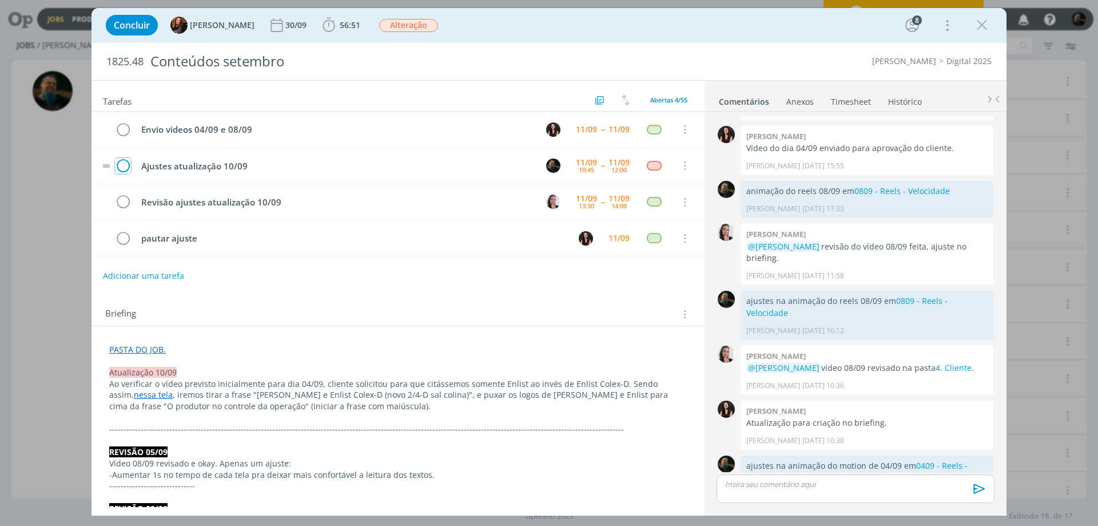
click at [127, 166] on icon "dialog" at bounding box center [123, 165] width 16 height 17
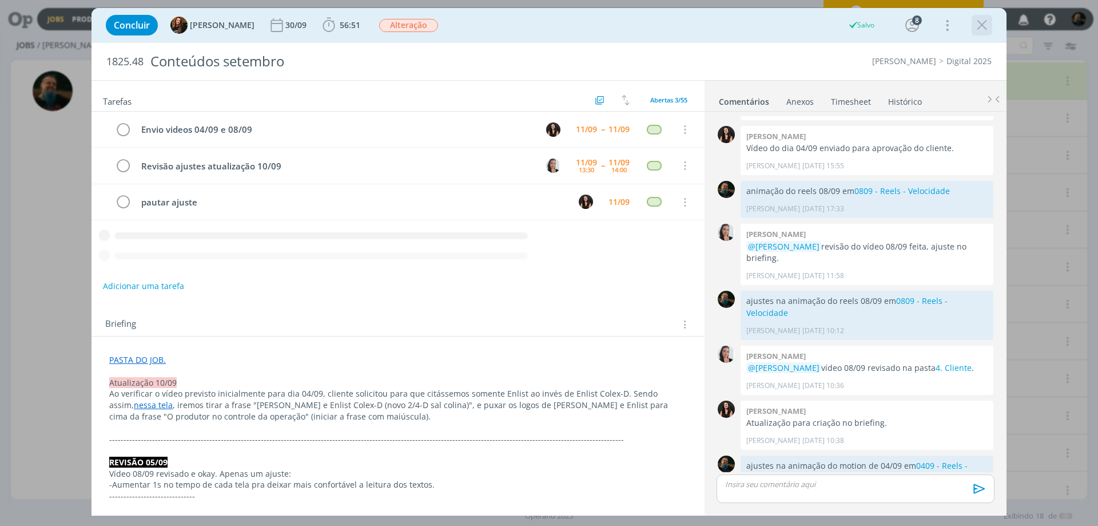
click at [983, 24] on icon "dialog" at bounding box center [982, 25] width 17 height 17
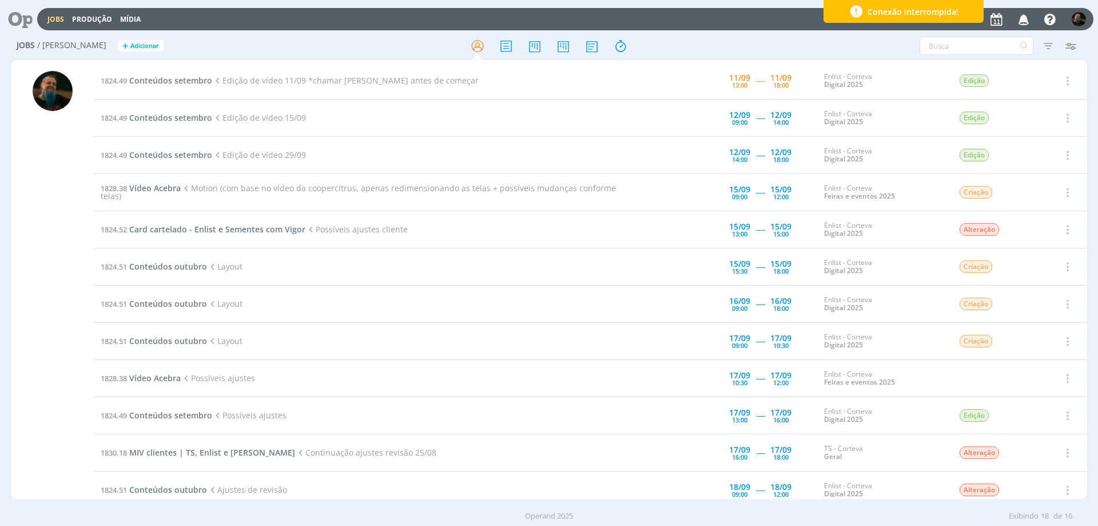
click at [968, 13] on div "Conexão interrompida!" at bounding box center [904, 11] width 160 height 23
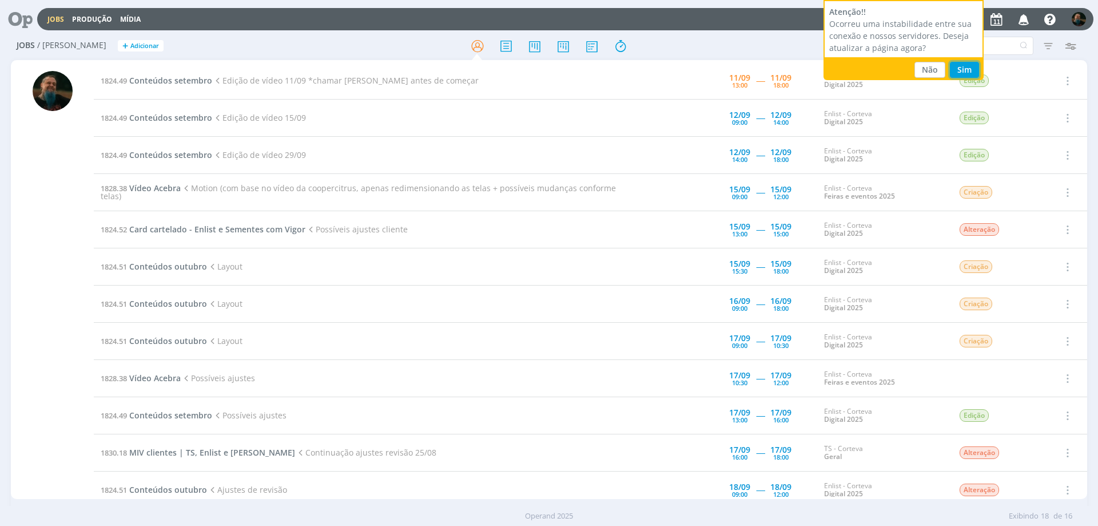
click at [972, 71] on button "Sim" at bounding box center [964, 70] width 29 height 16
